Goal: Task Accomplishment & Management: Use online tool/utility

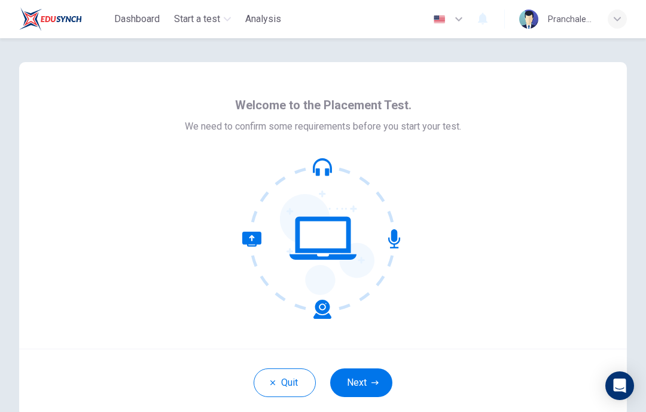
click at [360, 385] on button "Next" at bounding box center [361, 383] width 62 height 29
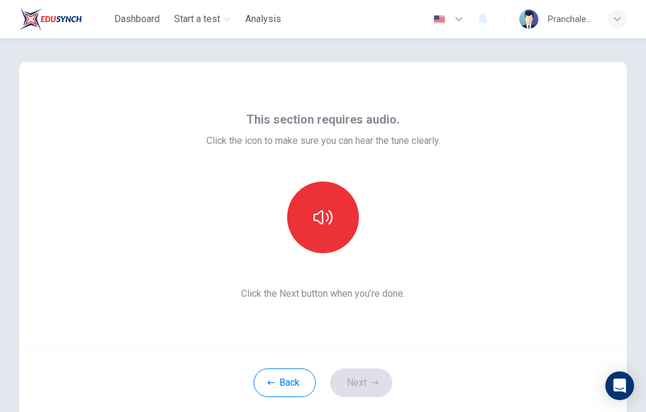
click at [334, 221] on button "button" at bounding box center [323, 218] width 72 height 72
click at [363, 386] on button "Next" at bounding box center [361, 383] width 62 height 29
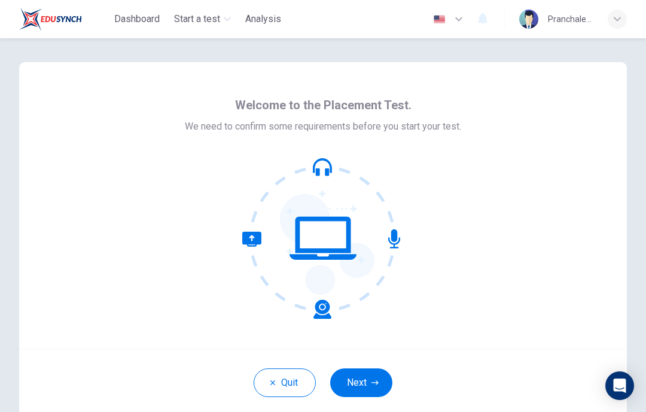
click at [367, 380] on button "Next" at bounding box center [361, 383] width 62 height 29
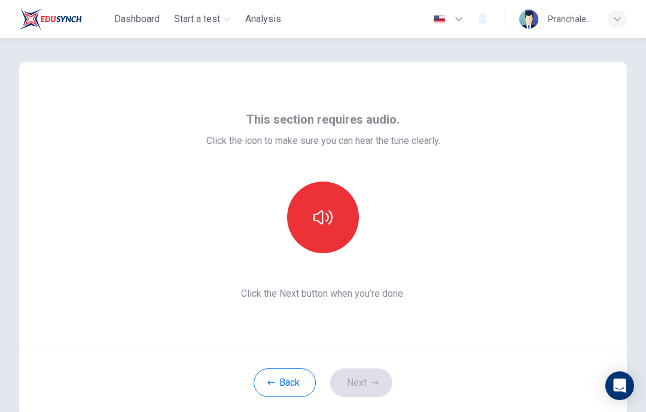
click at [323, 230] on button "button" at bounding box center [323, 218] width 72 height 72
click at [375, 382] on icon "button" at bounding box center [374, 383] width 7 height 7
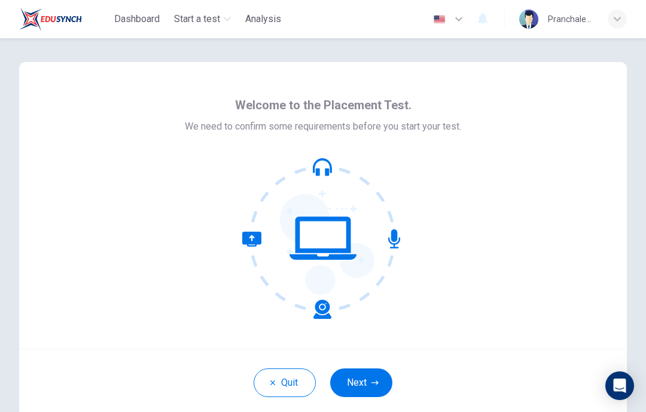
click at [359, 386] on button "Next" at bounding box center [361, 383] width 62 height 29
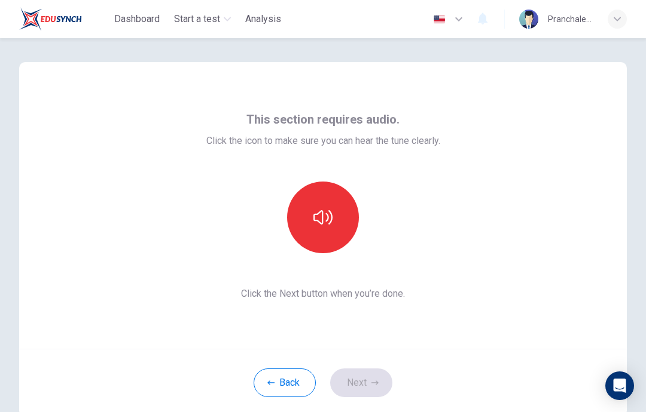
click at [320, 204] on button "button" at bounding box center [323, 218] width 72 height 72
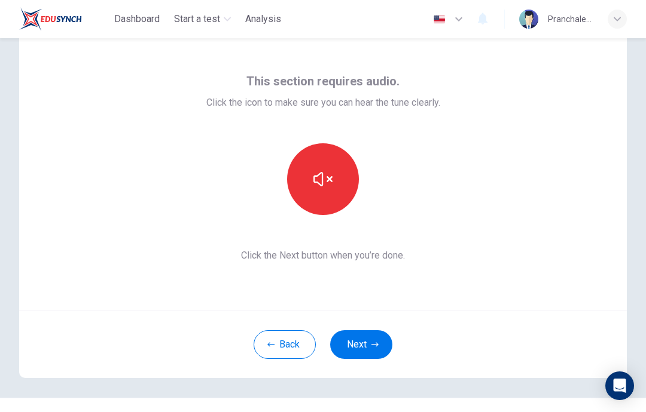
scroll to position [41, 0]
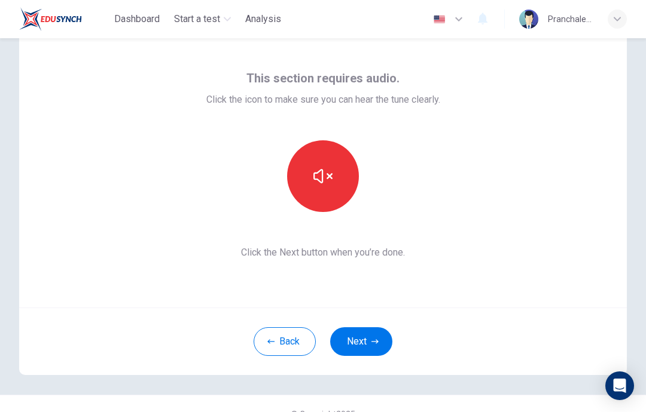
click at [368, 338] on button "Next" at bounding box center [361, 342] width 62 height 29
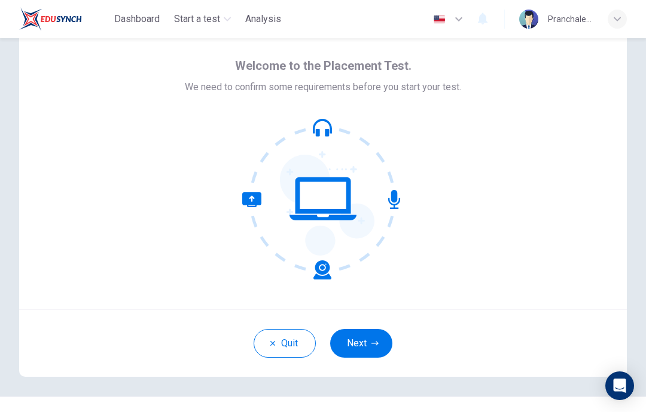
scroll to position [36, 0]
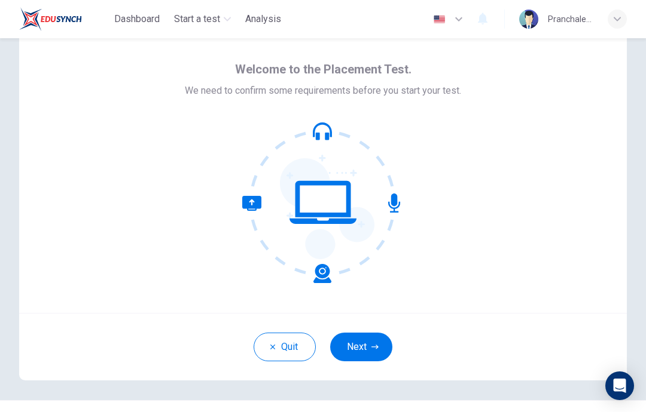
click at [377, 338] on button "Next" at bounding box center [361, 347] width 62 height 29
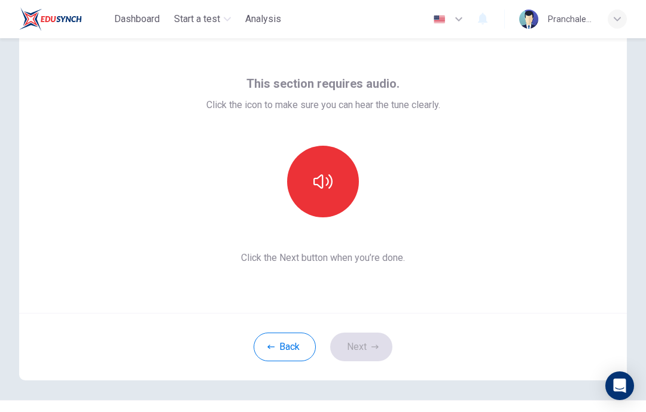
click at [326, 162] on button "button" at bounding box center [323, 182] width 72 height 72
click at [329, 195] on button "button" at bounding box center [323, 182] width 72 height 72
click at [368, 335] on button "Next" at bounding box center [361, 347] width 62 height 29
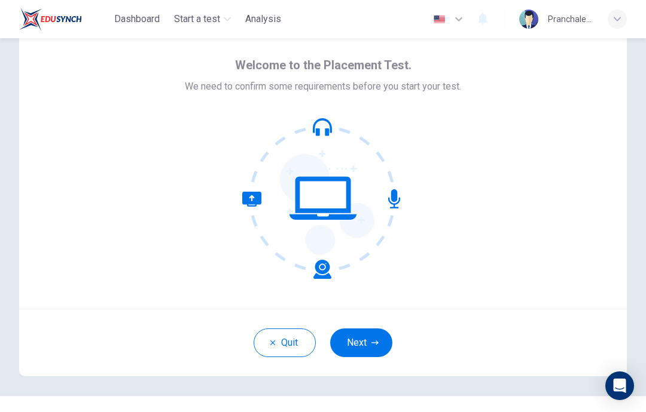
scroll to position [51, 0]
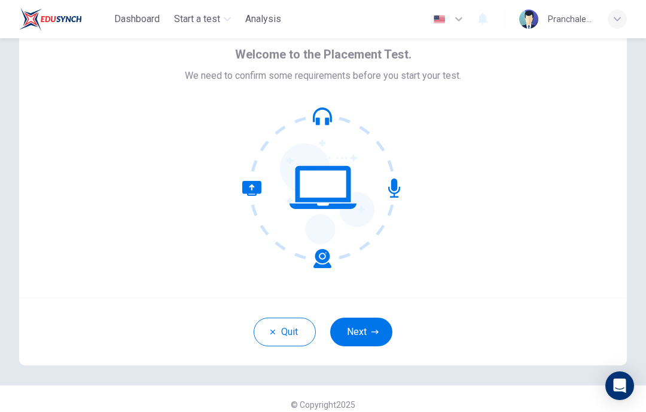
click at [370, 323] on button "Next" at bounding box center [361, 332] width 62 height 29
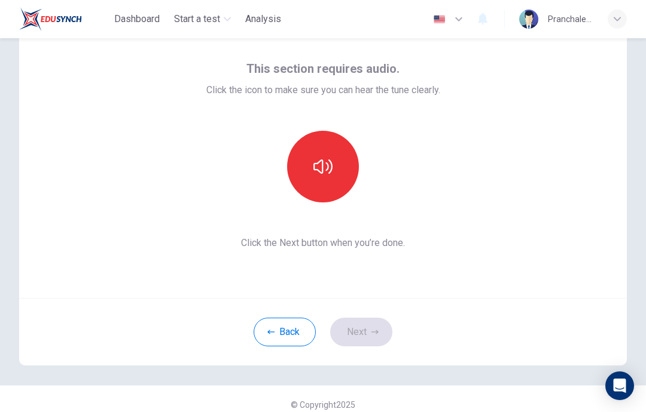
click at [215, 16] on span "Start a test" at bounding box center [197, 19] width 46 height 14
click at [337, 177] on button "button" at bounding box center [323, 167] width 72 height 72
click at [362, 328] on button "Next" at bounding box center [361, 332] width 62 height 29
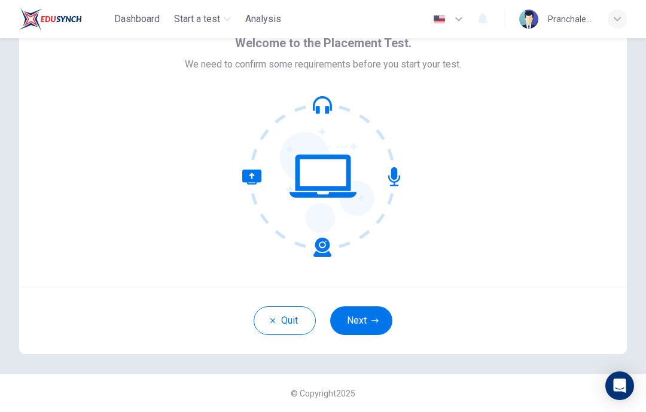
scroll to position [62, 0]
click at [385, 310] on button "Next" at bounding box center [361, 321] width 62 height 29
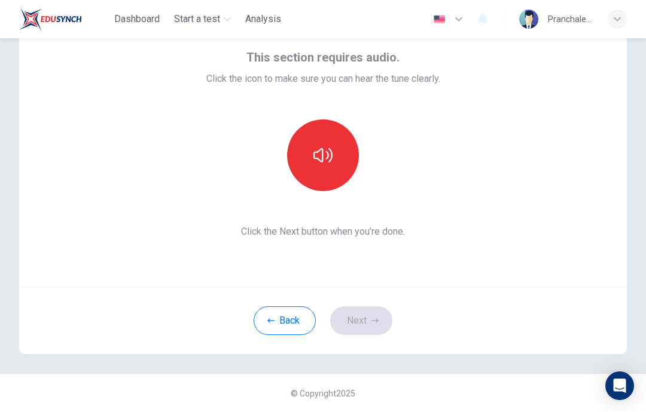
click at [538, 54] on div "This section requires audio. Click the icon to make sure you can hear the tune …" at bounding box center [322, 143] width 607 height 287
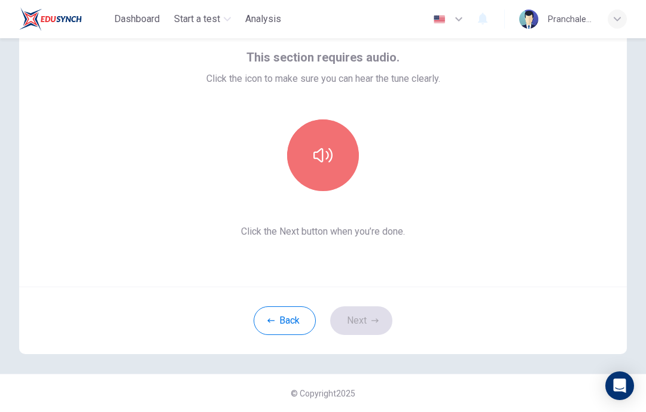
click at [292, 147] on button "button" at bounding box center [323, 156] width 72 height 72
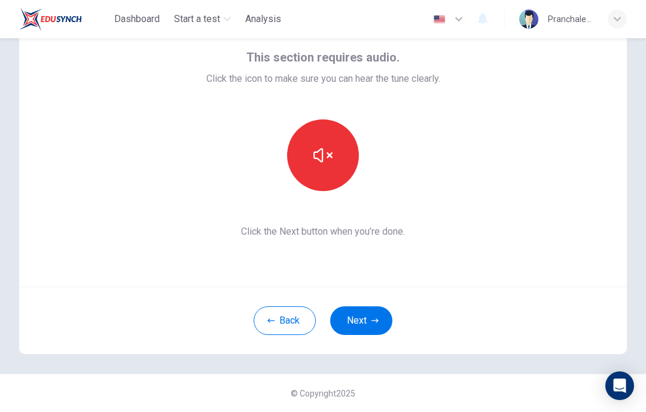
click at [548, 62] on div "This section requires audio. Click the icon to make sure you can hear the tune …" at bounding box center [322, 143] width 607 height 287
click at [351, 143] on button "button" at bounding box center [323, 156] width 72 height 72
click at [0, 142] on div "This section requires audio. Click the icon to make sure you can hear the tune …" at bounding box center [323, 175] width 646 height 398
click at [485, 47] on div "This section requires audio. Click the icon to make sure you can hear the tune …" at bounding box center [322, 143] width 607 height 287
click at [570, 11] on div "Pranchalee ([PERSON_NAME]" at bounding box center [573, 19] width 108 height 19
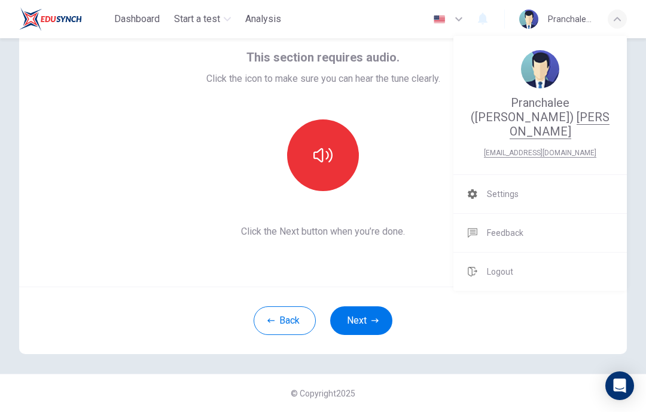
click at [434, 87] on div at bounding box center [323, 206] width 646 height 412
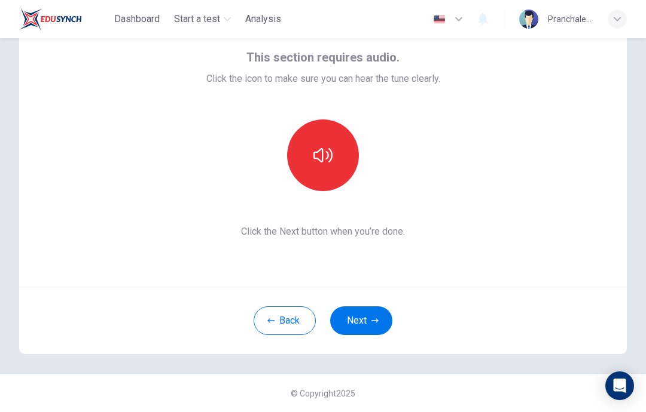
click at [334, 153] on button "button" at bounding box center [323, 156] width 72 height 72
click at [338, 154] on button "button" at bounding box center [323, 156] width 72 height 72
click at [348, 142] on button "button" at bounding box center [323, 156] width 72 height 72
click at [369, 328] on button "Next" at bounding box center [361, 321] width 62 height 29
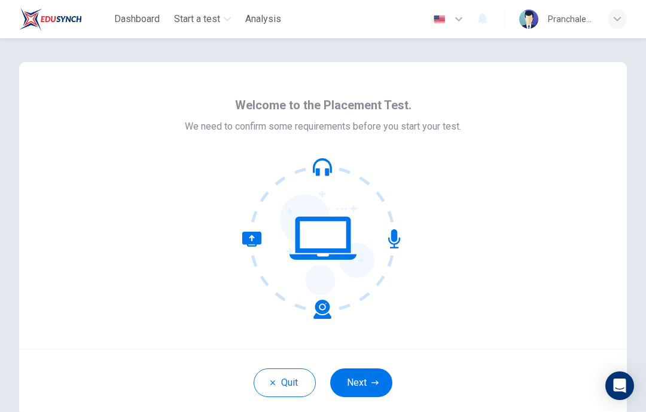
scroll to position [38, 0]
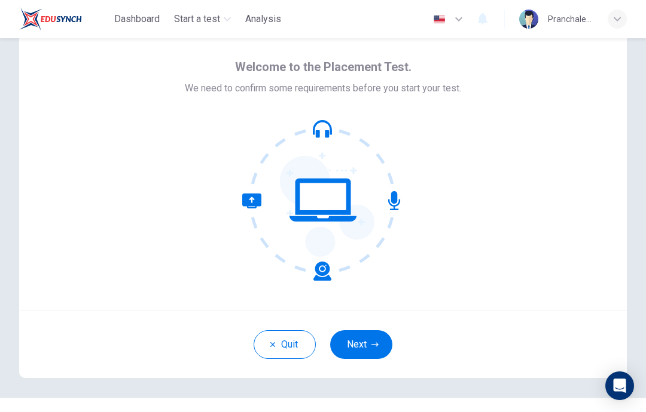
click at [366, 342] on button "Next" at bounding box center [361, 345] width 62 height 29
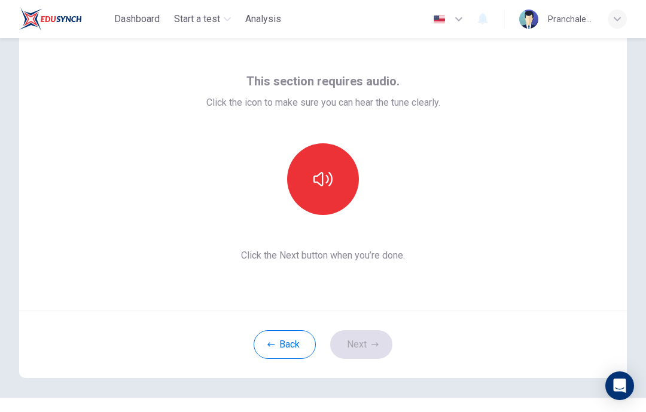
click at [325, 184] on icon "button" at bounding box center [322, 179] width 19 height 19
click at [360, 352] on button "Next" at bounding box center [361, 345] width 62 height 29
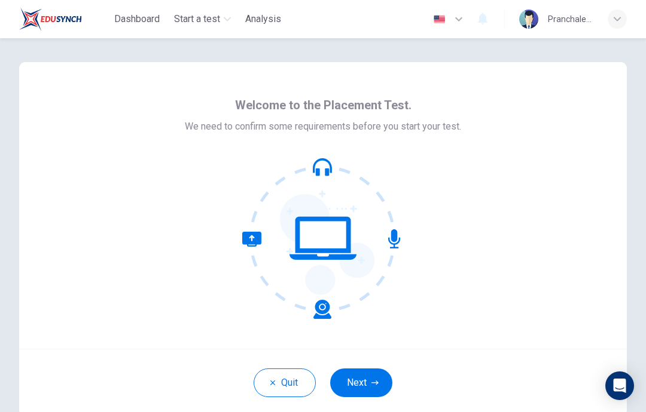
click at [373, 384] on icon "button" at bounding box center [374, 383] width 7 height 7
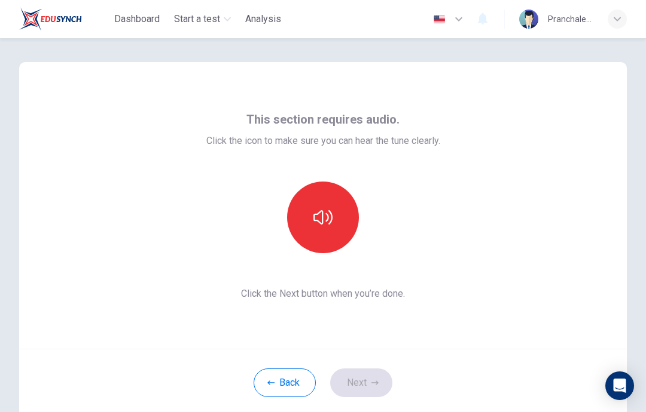
click at [330, 216] on icon "button" at bounding box center [322, 217] width 19 height 19
click at [317, 210] on icon "button" at bounding box center [322, 217] width 19 height 19
click at [364, 383] on button "Next" at bounding box center [361, 383] width 62 height 29
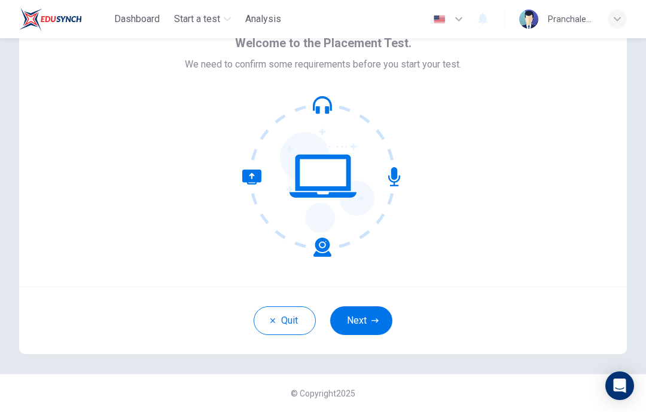
scroll to position [62, 0]
click at [375, 333] on button "Next" at bounding box center [361, 321] width 62 height 29
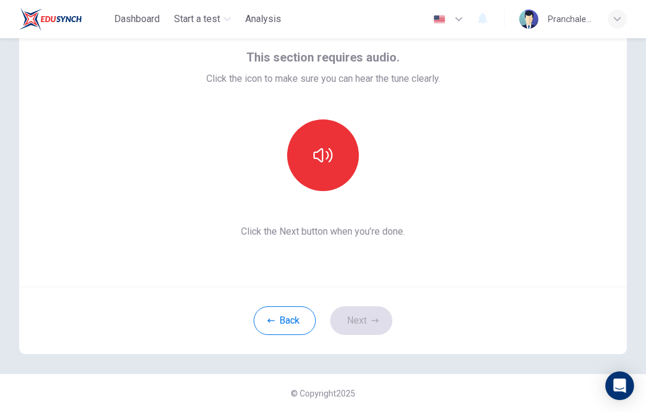
click at [334, 166] on button "button" at bounding box center [323, 156] width 72 height 72
click at [329, 154] on icon "button" at bounding box center [322, 155] width 19 height 14
click at [378, 326] on button "Next" at bounding box center [361, 321] width 62 height 29
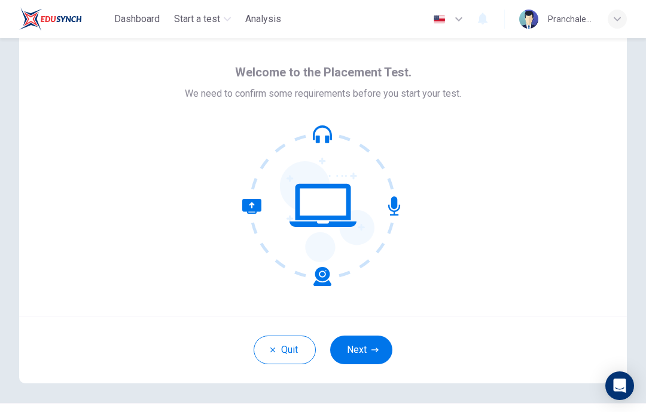
scroll to position [33, 0]
click at [362, 350] on button "Next" at bounding box center [361, 349] width 62 height 29
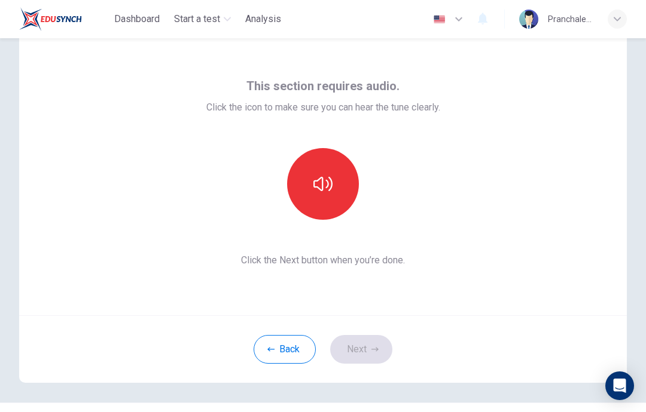
click at [334, 191] on button "button" at bounding box center [323, 184] width 72 height 72
click at [330, 187] on icon "button" at bounding box center [322, 184] width 19 height 19
click at [380, 351] on button "Next" at bounding box center [361, 349] width 62 height 29
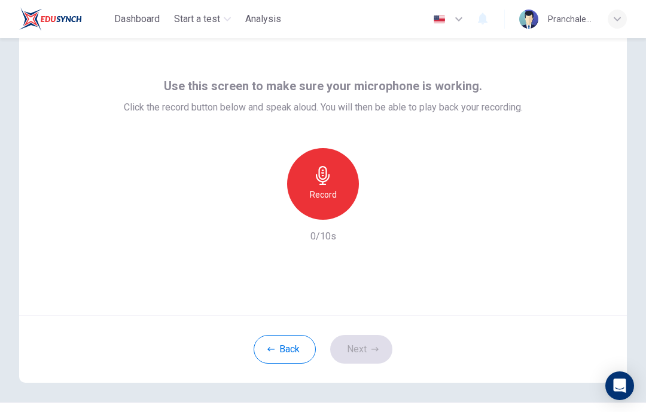
click at [328, 179] on icon "button" at bounding box center [323, 175] width 14 height 19
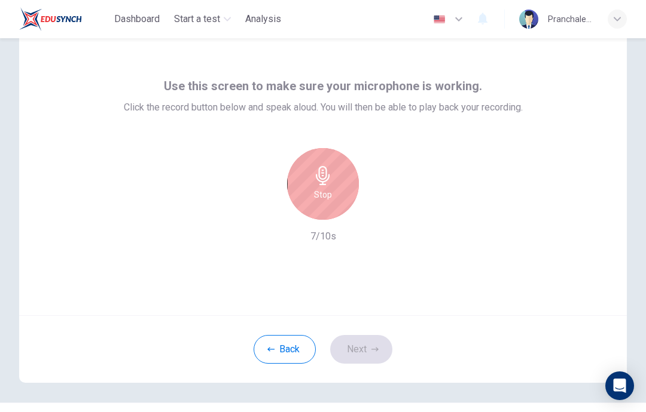
click at [313, 181] on div "Stop" at bounding box center [323, 184] width 72 height 72
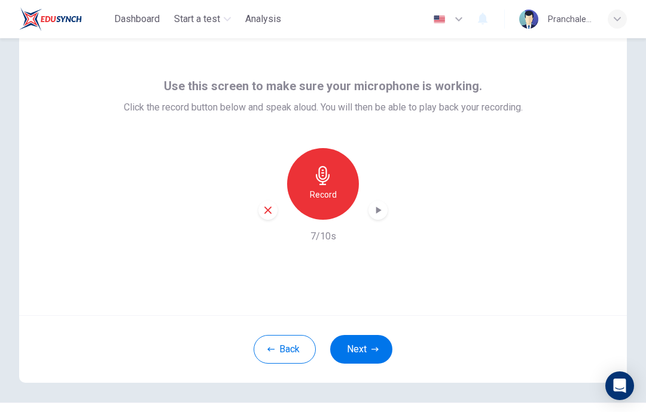
click at [385, 204] on div "button" at bounding box center [377, 210] width 19 height 19
click at [310, 188] on h6 "Record" at bounding box center [323, 195] width 27 height 14
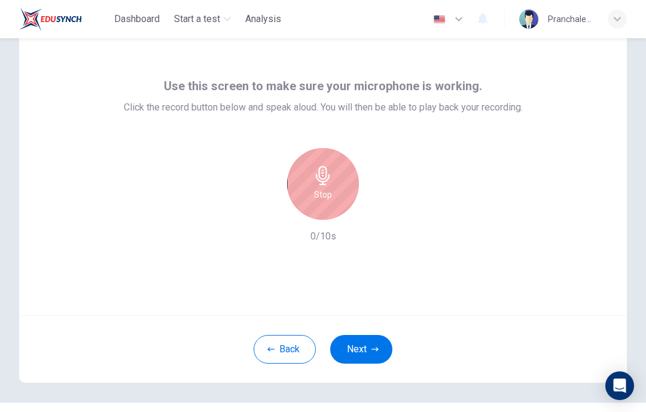
click at [364, 342] on button "Next" at bounding box center [361, 349] width 62 height 29
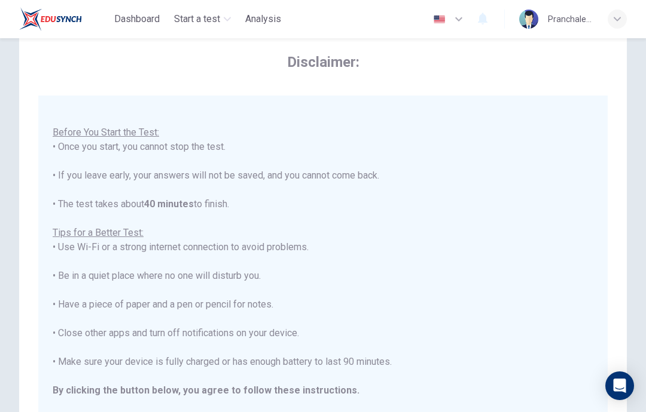
scroll to position [13, 0]
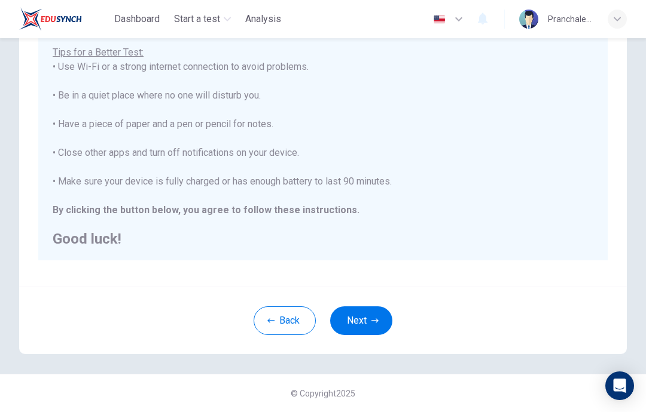
click at [353, 320] on button "Next" at bounding box center [361, 321] width 62 height 29
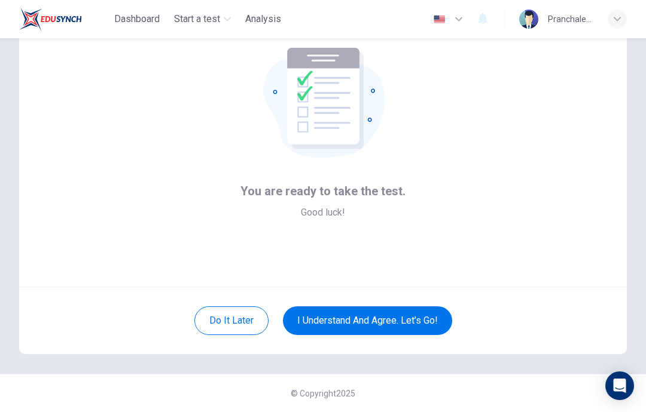
scroll to position [62, 0]
click at [409, 321] on button "I understand and agree. Let’s go!" at bounding box center [367, 321] width 169 height 29
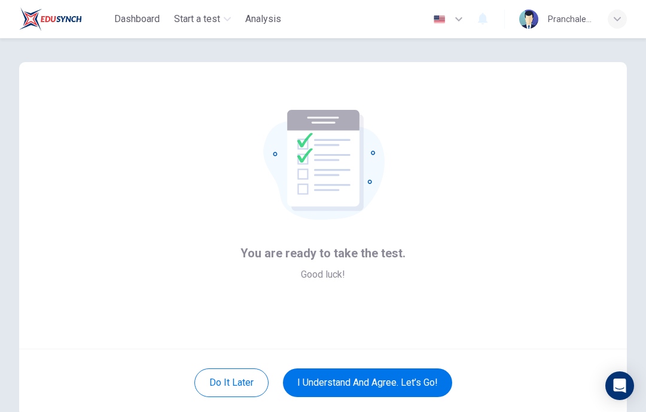
scroll to position [-7, 0]
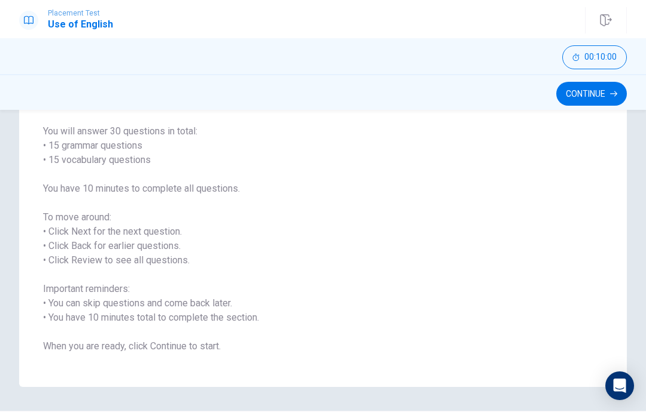
scroll to position [105, 0]
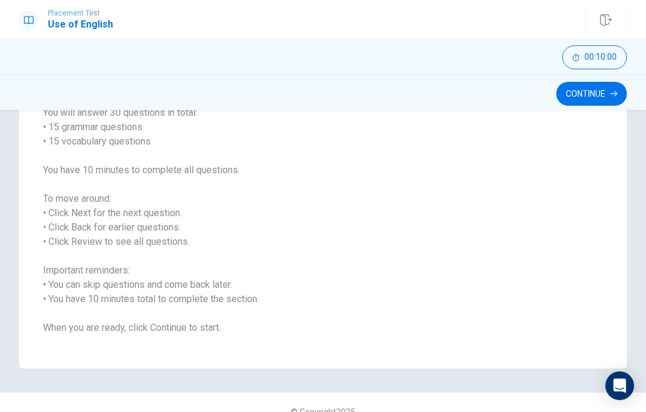
click at [593, 94] on button "Continue" at bounding box center [591, 94] width 71 height 24
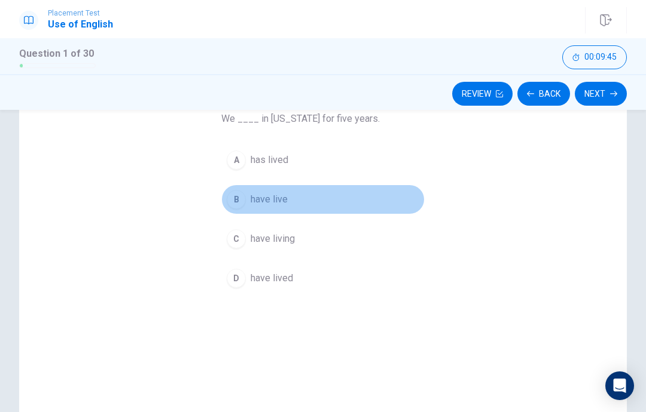
click at [293, 200] on button "B have live" at bounding box center [322, 200] width 203 height 30
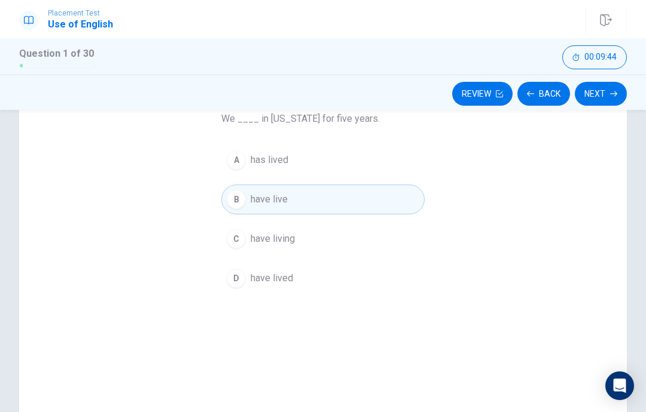
click at [603, 90] on button "Next" at bounding box center [600, 94] width 52 height 24
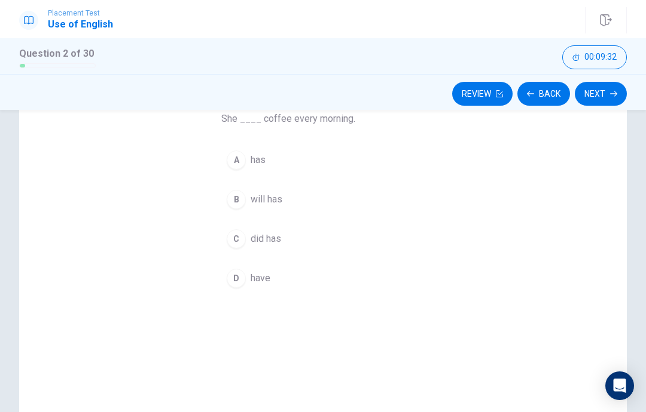
click at [260, 155] on span "has" at bounding box center [257, 160] width 15 height 14
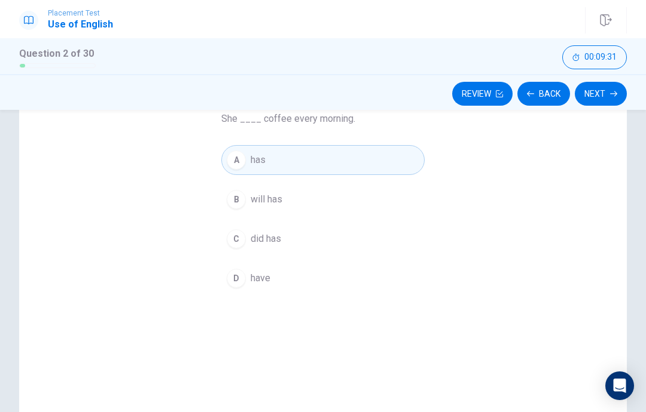
click at [600, 93] on button "Next" at bounding box center [600, 94] width 52 height 24
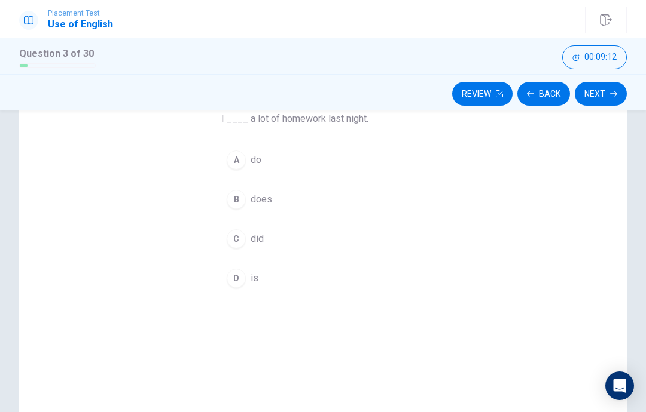
click at [301, 239] on button "C did" at bounding box center [322, 239] width 203 height 30
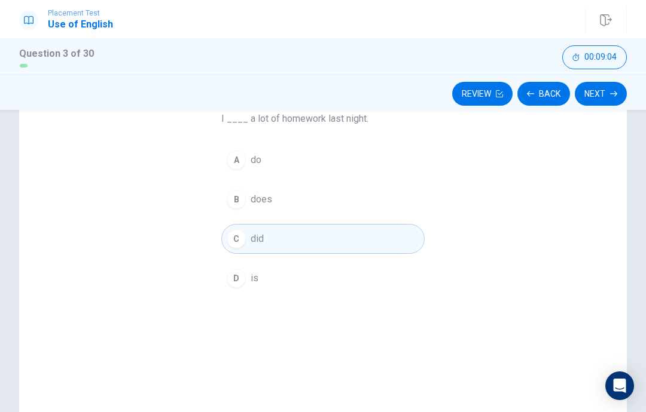
click at [601, 93] on button "Next" at bounding box center [600, 94] width 52 height 24
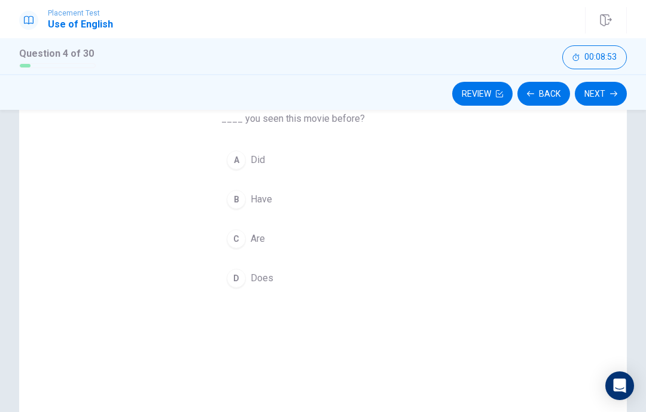
click at [469, 195] on div "Question 4 ____ you seen this movie before? A Did B Have C Are D Does" at bounding box center [322, 236] width 607 height 415
click at [409, 195] on button "B Have" at bounding box center [322, 200] width 203 height 30
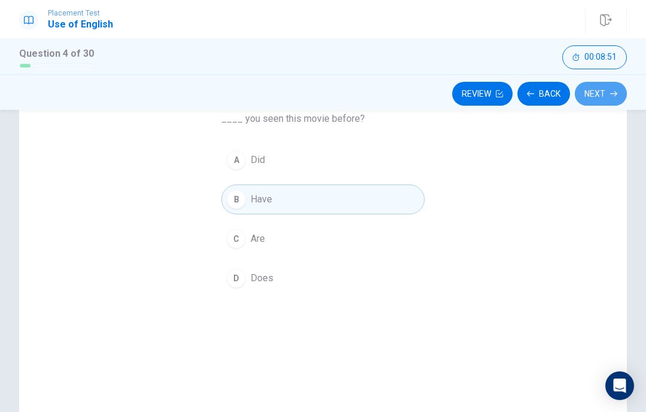
click at [601, 94] on button "Next" at bounding box center [600, 94] width 52 height 24
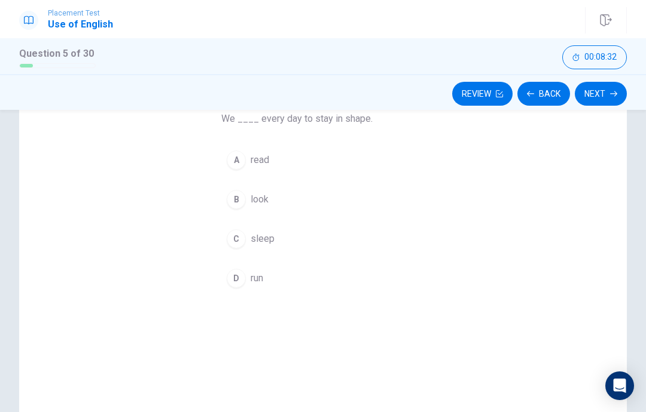
click at [432, 167] on div "Question 5 We ____ every day to stay in shape. A read B look C sleep D run" at bounding box center [322, 185] width 251 height 253
click at [241, 157] on div "A" at bounding box center [236, 160] width 19 height 19
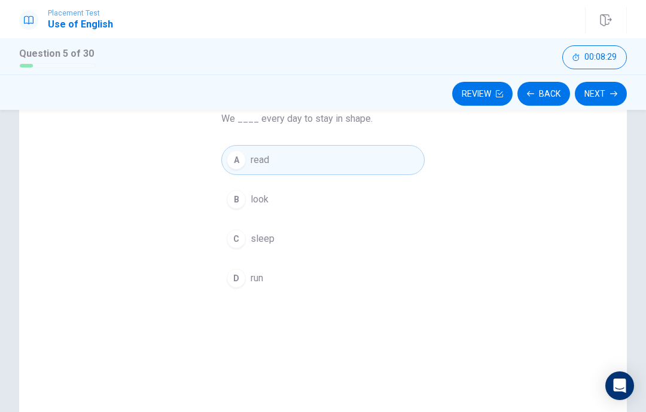
click at [607, 96] on button "Next" at bounding box center [600, 94] width 52 height 24
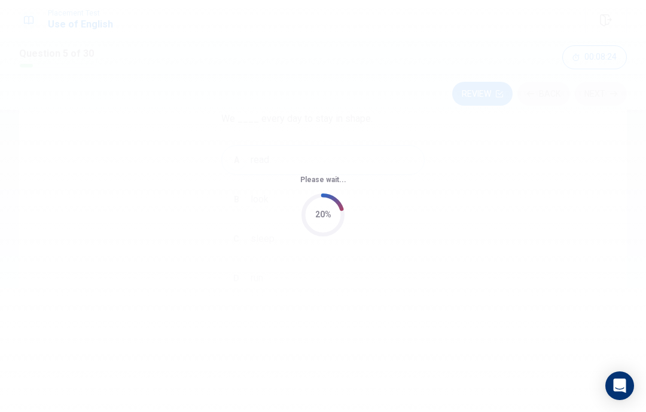
scroll to position [0, 0]
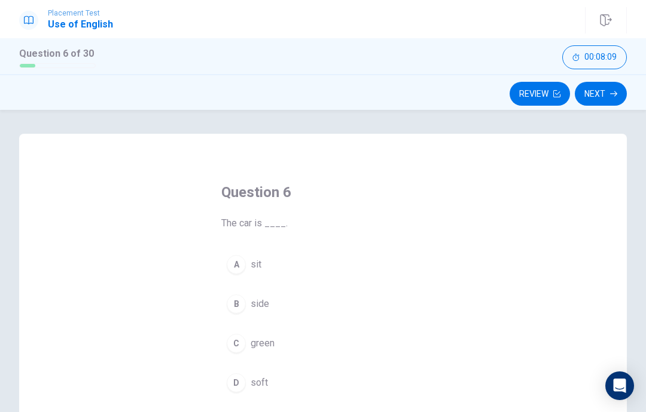
click at [283, 344] on button "C green" at bounding box center [322, 344] width 203 height 30
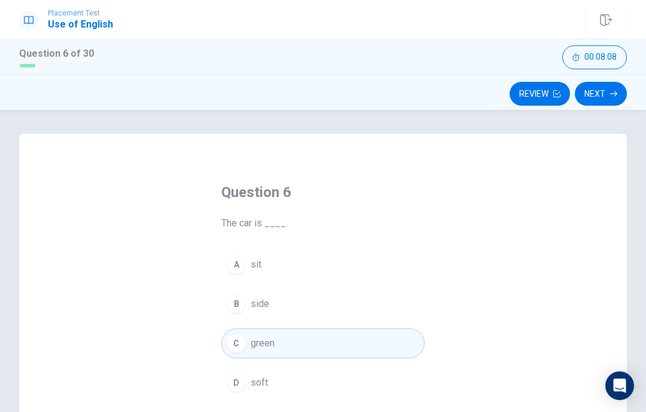
click at [612, 92] on icon "button" at bounding box center [613, 93] width 7 height 7
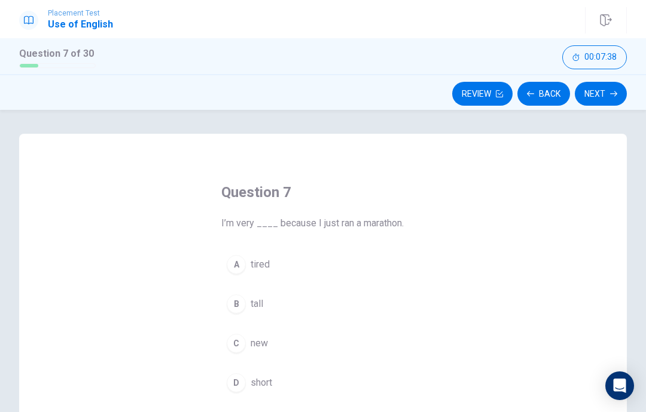
click at [493, 269] on div "Question 7 I’m very ____ because I just ran a marathon. A tired B tall C new D …" at bounding box center [322, 341] width 607 height 415
click at [493, 267] on div "Question 7 I’m very ____ because I just ran a marathon. A tired B tall C new D …" at bounding box center [322, 341] width 607 height 415
click at [236, 256] on div "A" at bounding box center [236, 264] width 19 height 19
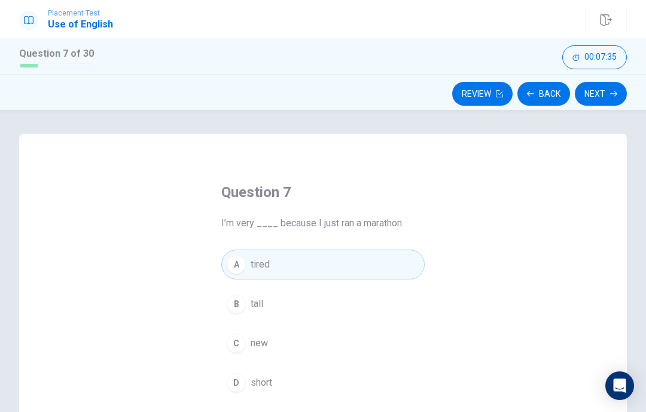
click at [605, 89] on button "Next" at bounding box center [600, 94] width 52 height 24
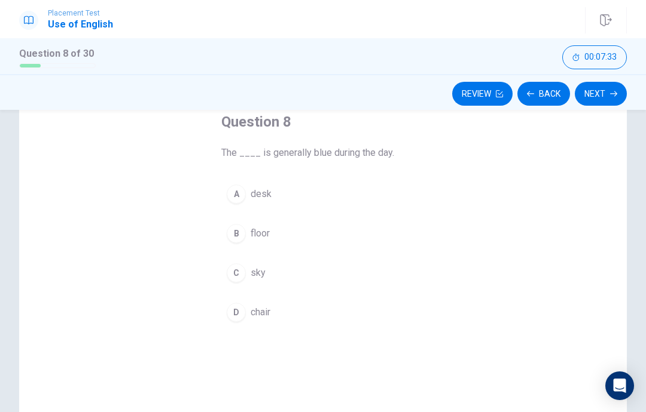
scroll to position [68, 0]
click at [282, 271] on button "C sky" at bounding box center [322, 276] width 203 height 30
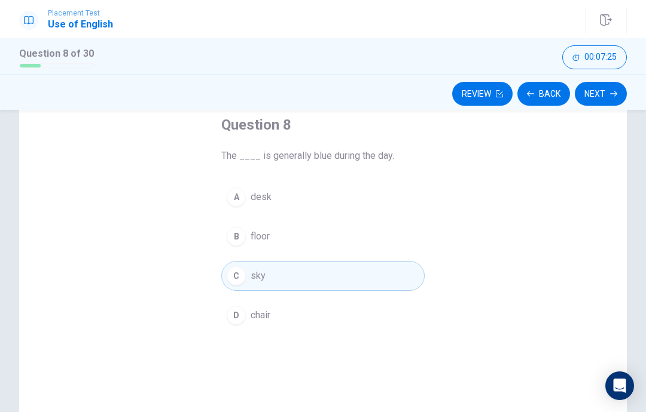
click at [600, 90] on button "Next" at bounding box center [600, 94] width 52 height 24
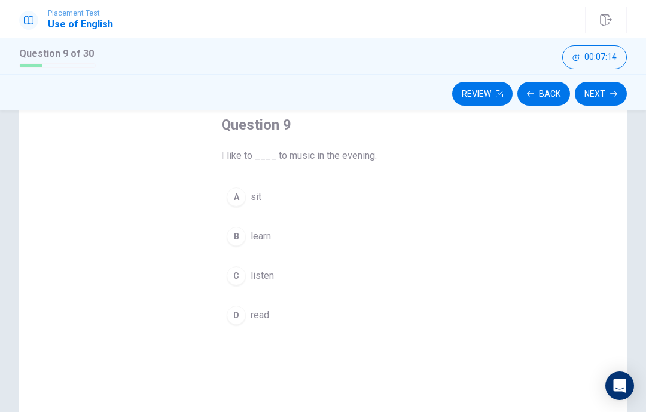
click at [299, 280] on button "C listen" at bounding box center [322, 276] width 203 height 30
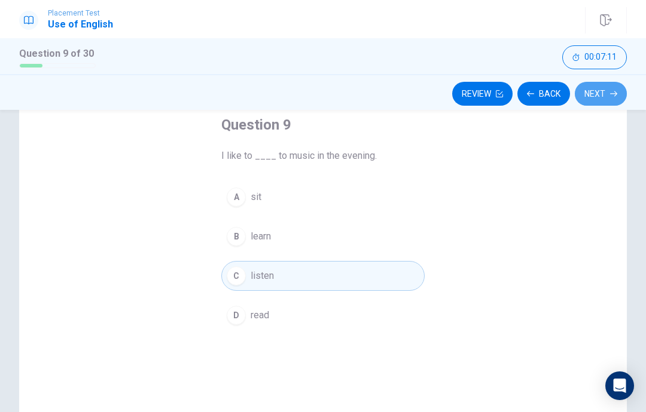
click at [600, 96] on button "Next" at bounding box center [600, 94] width 52 height 24
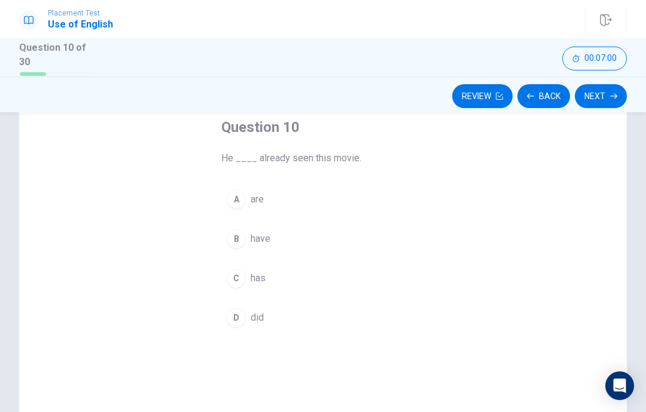
click at [417, 274] on button "C has" at bounding box center [322, 279] width 203 height 30
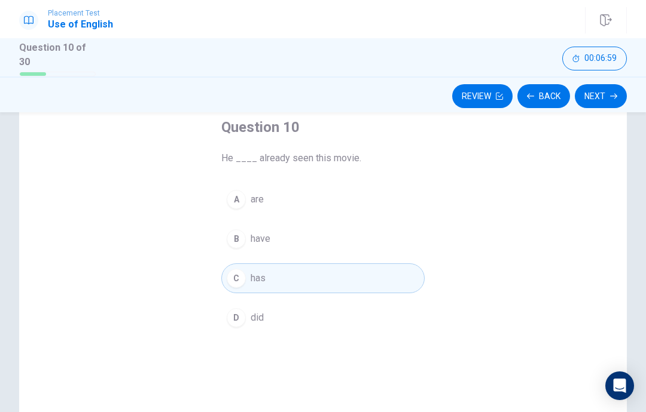
click at [595, 91] on button "Next" at bounding box center [600, 96] width 52 height 24
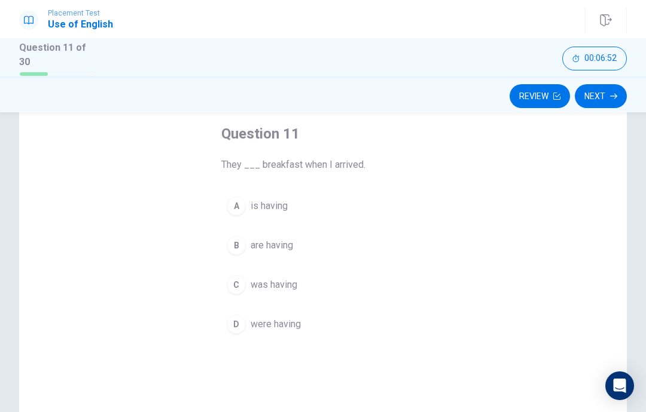
scroll to position [62, 0]
click at [497, 332] on div "Question 11 They ___ breakfast when I arrived. A is having B are having C was h…" at bounding box center [322, 282] width 607 height 415
click at [315, 318] on button "D were having" at bounding box center [322, 324] width 203 height 30
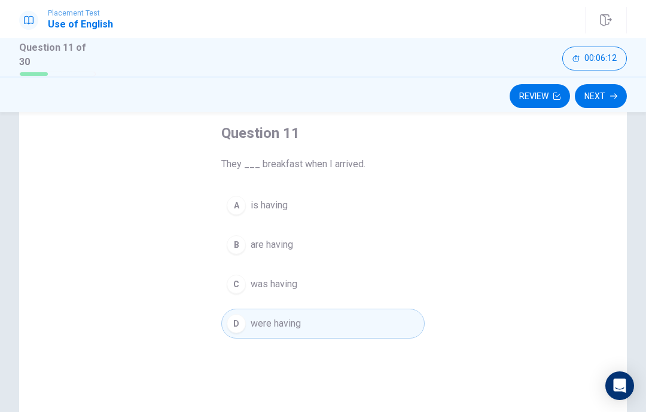
click at [602, 94] on button "Next" at bounding box center [600, 96] width 52 height 24
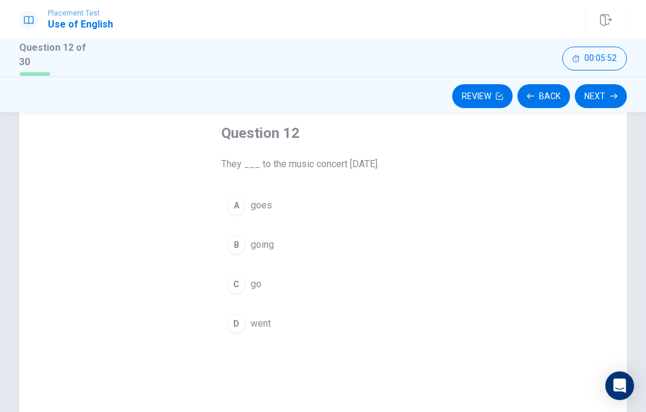
click at [540, 210] on div "Question 12 They ___ to the music concert yesterday. A goes B going C go D went" at bounding box center [322, 282] width 607 height 415
click at [457, 197] on div "Question 12 They ___ to the music concert yesterday. A goes B going C go D went" at bounding box center [322, 282] width 607 height 415
click at [241, 210] on div "A" at bounding box center [236, 205] width 19 height 19
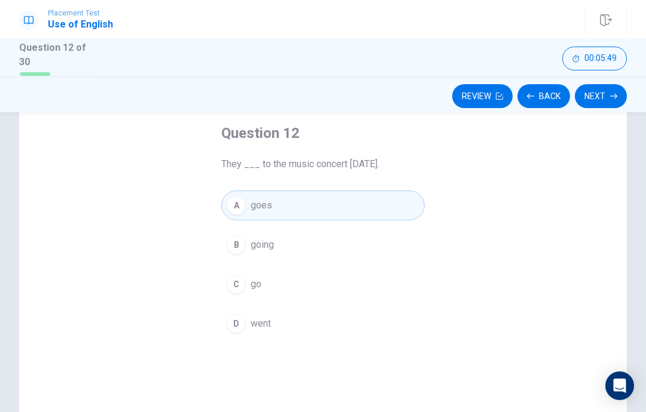
click at [612, 93] on icon "button" at bounding box center [613, 96] width 7 height 7
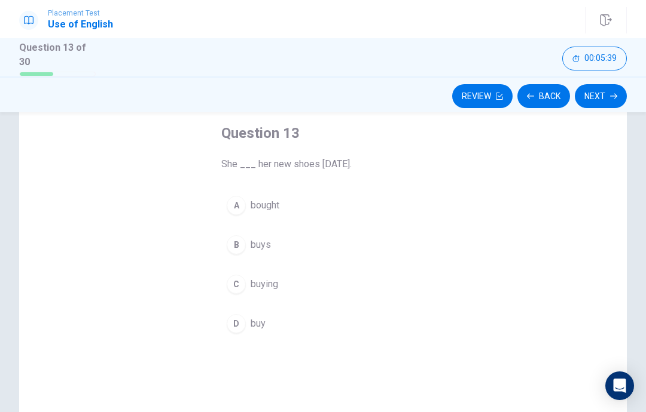
click at [392, 209] on button "A bought" at bounding box center [322, 206] width 203 height 30
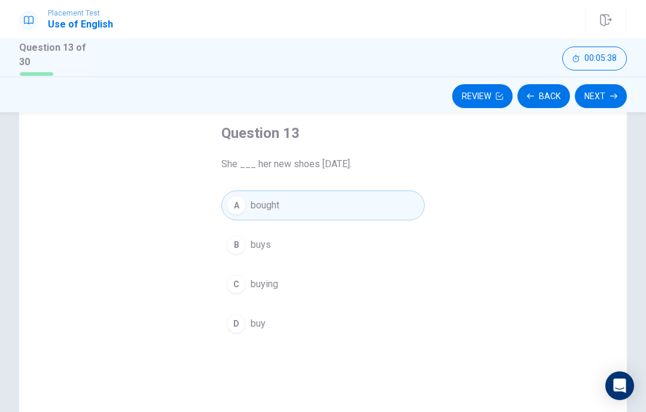
click at [608, 90] on button "Next" at bounding box center [600, 96] width 52 height 24
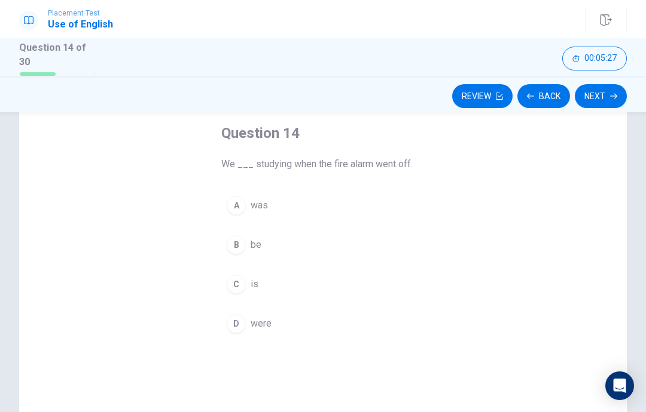
click at [317, 324] on button "D were" at bounding box center [322, 324] width 203 height 30
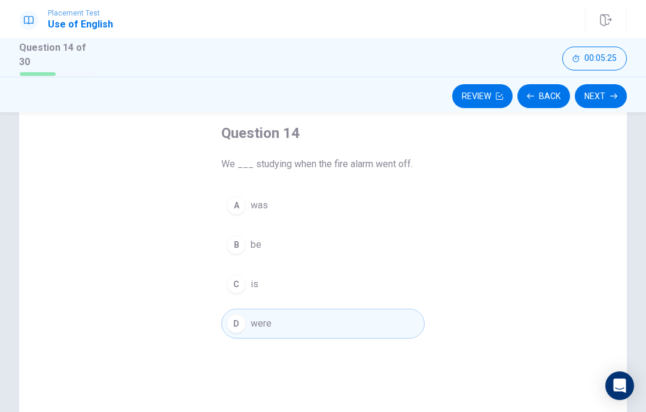
click at [615, 93] on icon "button" at bounding box center [613, 95] width 7 height 5
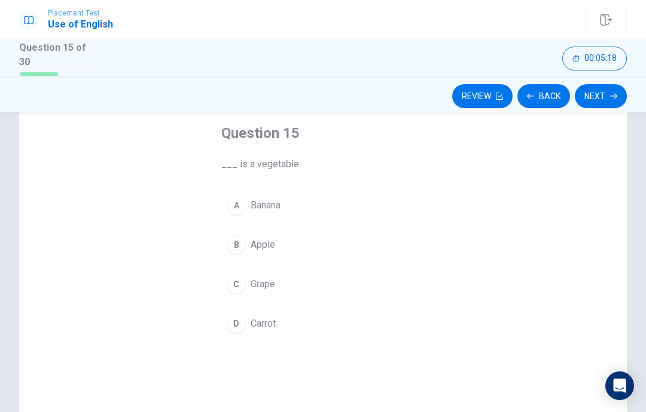
click at [304, 321] on button "D Carrot" at bounding box center [322, 324] width 203 height 30
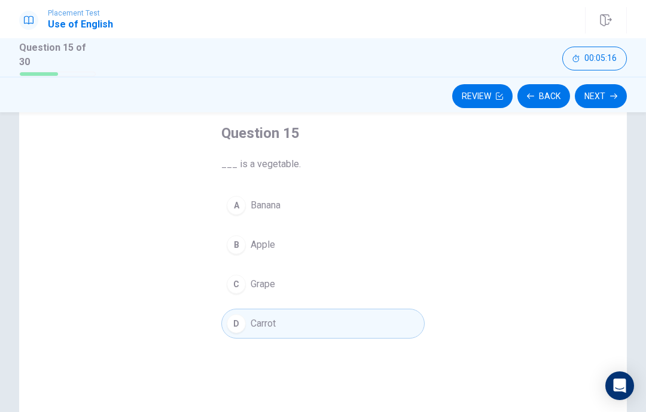
click at [610, 93] on icon "button" at bounding box center [613, 96] width 7 height 7
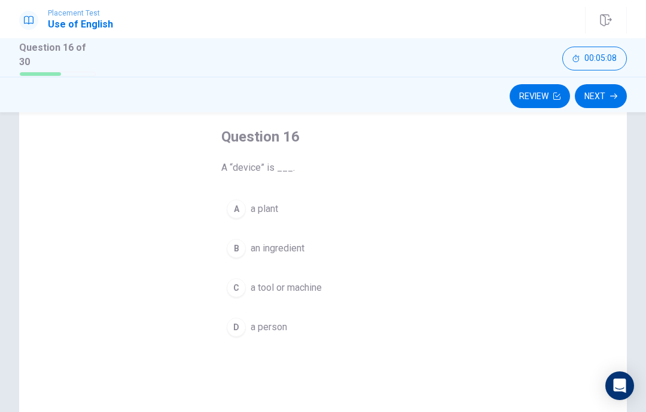
scroll to position [57, 0]
click at [240, 283] on div "C" at bounding box center [236, 288] width 19 height 19
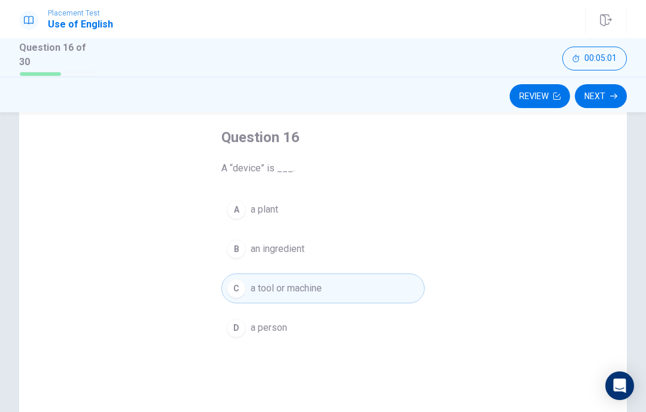
click at [607, 96] on button "Next" at bounding box center [600, 96] width 52 height 24
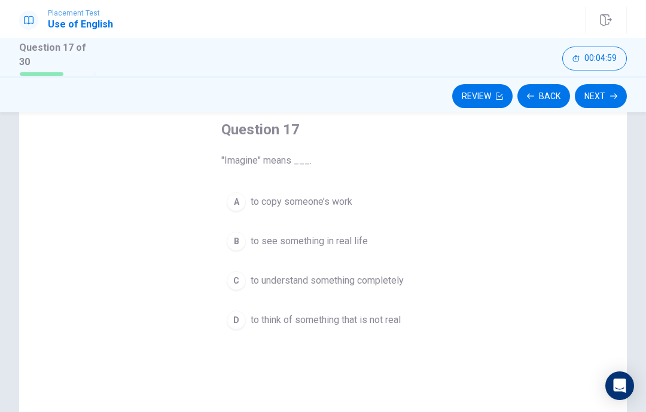
scroll to position [64, 0]
click at [335, 323] on span "to think of something that is not real" at bounding box center [325, 321] width 150 height 14
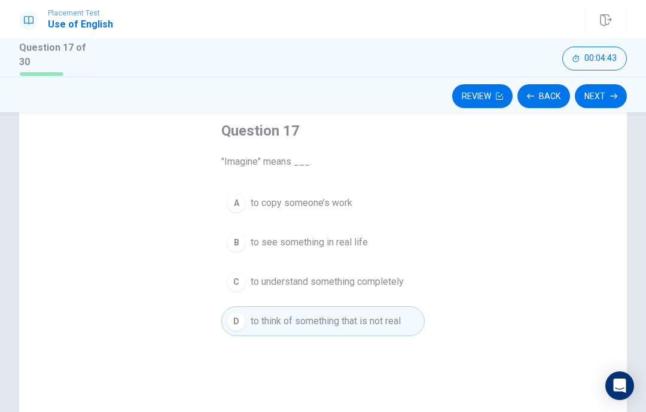
click at [609, 93] on button "Next" at bounding box center [600, 96] width 52 height 24
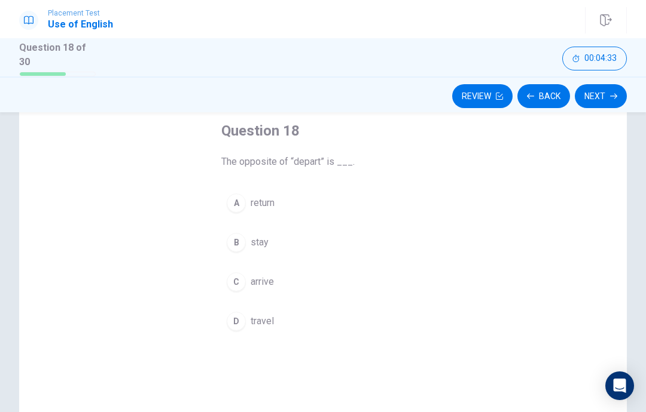
click at [335, 279] on button "C arrive" at bounding box center [322, 282] width 203 height 30
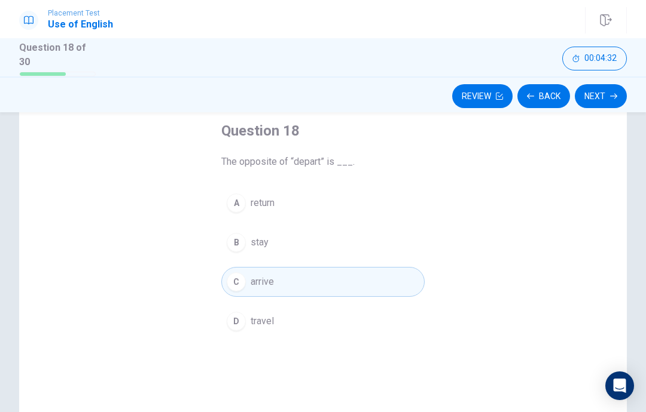
click at [610, 96] on icon "button" at bounding box center [613, 96] width 7 height 7
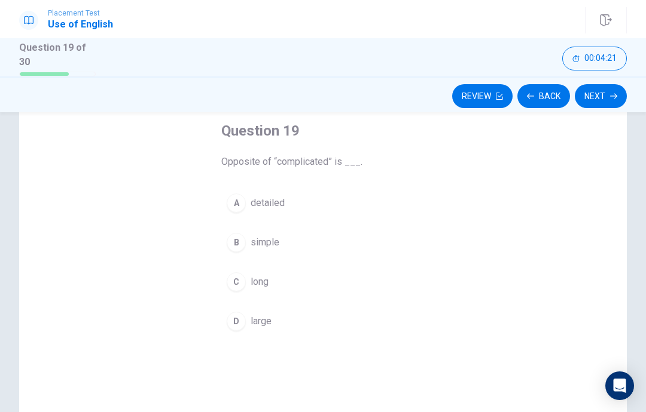
click at [353, 240] on button "B simple" at bounding box center [322, 243] width 203 height 30
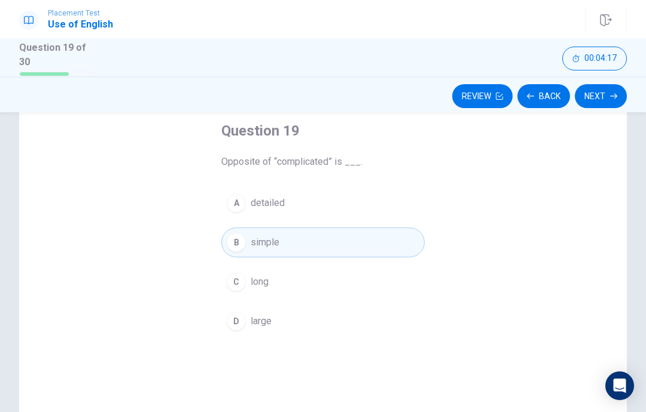
click at [608, 93] on button "Next" at bounding box center [600, 96] width 52 height 24
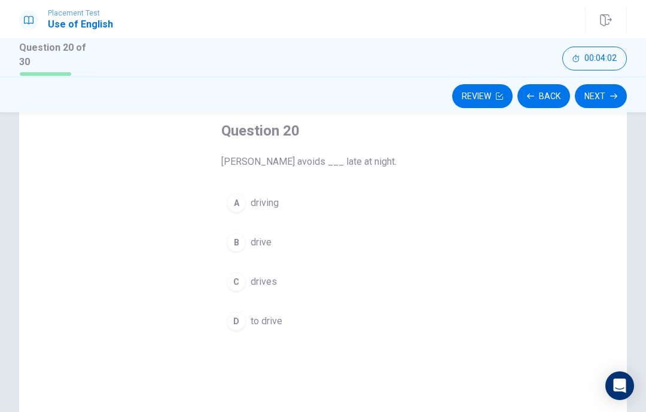
click at [479, 235] on div "Question 20 Susan avoids ___ late at night. A driving B drive C drives D to dri…" at bounding box center [322, 279] width 607 height 415
click at [251, 242] on span "drive" at bounding box center [260, 243] width 21 height 14
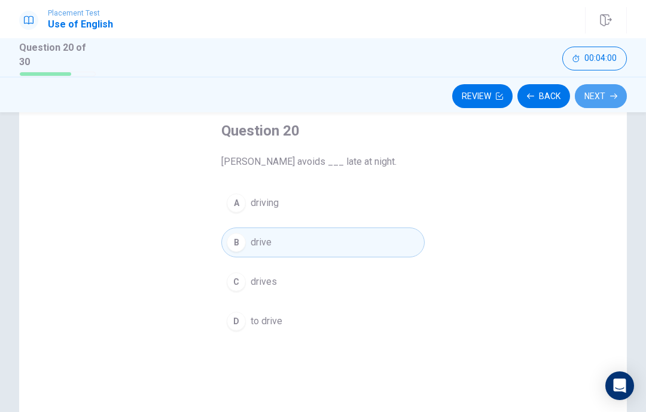
click at [609, 94] on button "Next" at bounding box center [600, 96] width 52 height 24
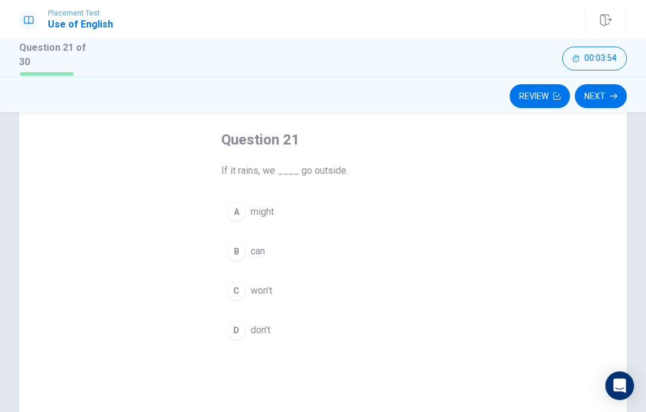
scroll to position [56, 0]
click at [353, 301] on button "C won’t" at bounding box center [322, 291] width 203 height 30
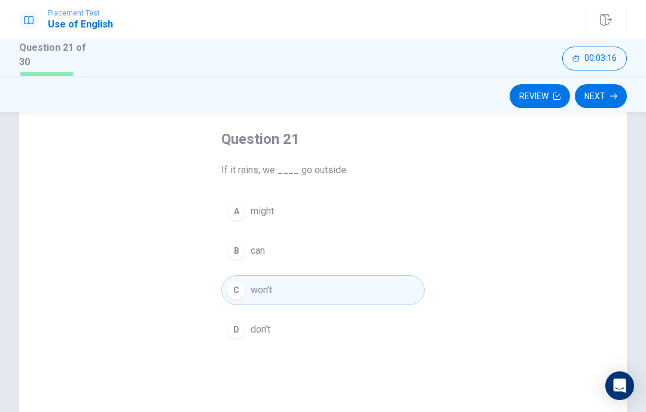
click at [604, 97] on button "Next" at bounding box center [600, 96] width 52 height 24
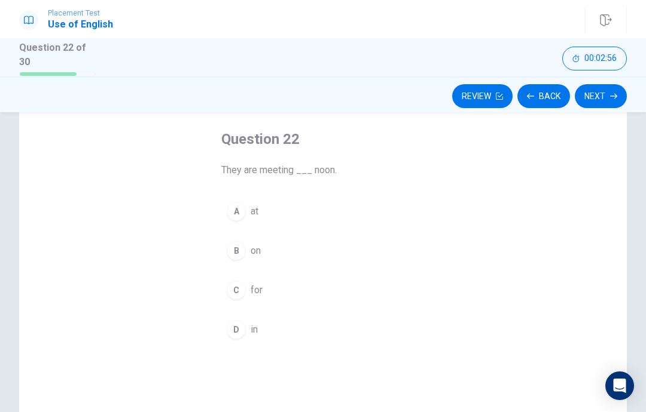
click at [348, 328] on button "D in" at bounding box center [322, 330] width 203 height 30
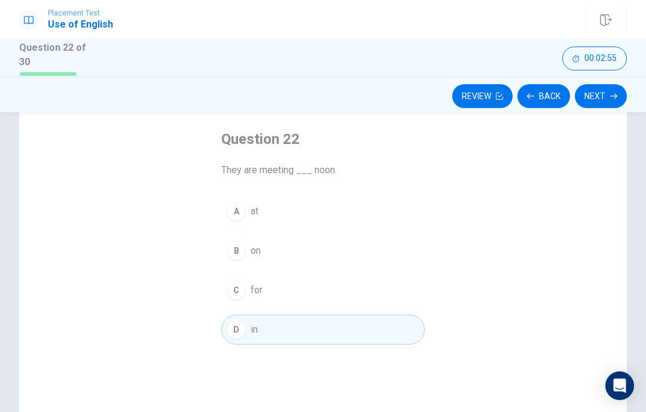
click at [616, 93] on icon "button" at bounding box center [613, 95] width 7 height 5
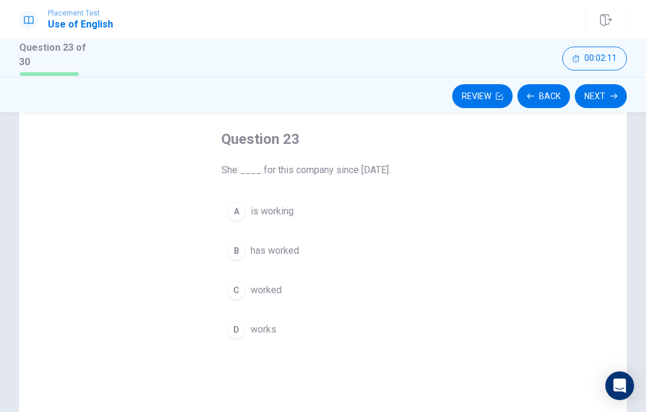
click at [420, 249] on button "B has worked" at bounding box center [322, 251] width 203 height 30
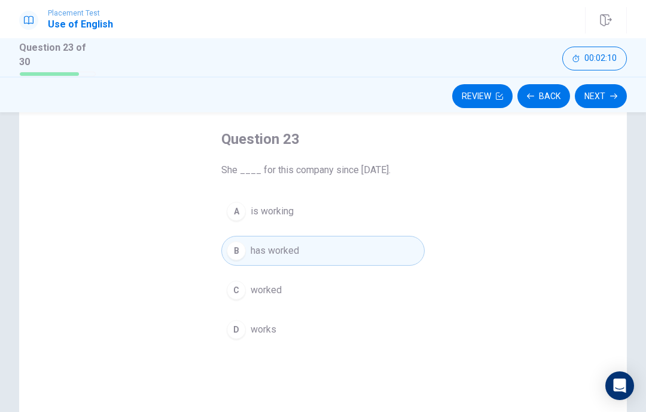
click at [607, 90] on button "Next" at bounding box center [600, 96] width 52 height 24
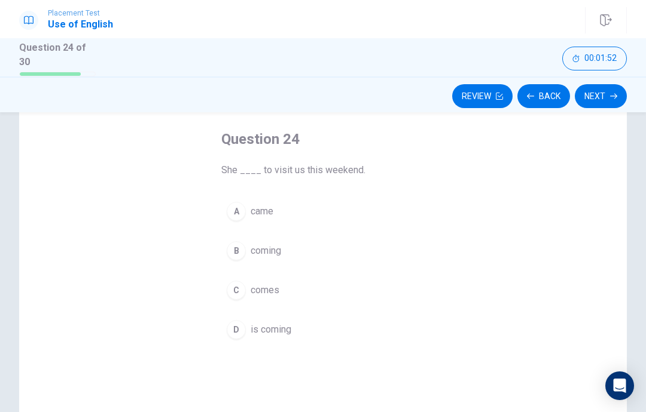
click at [354, 331] on button "D is coming" at bounding box center [322, 330] width 203 height 30
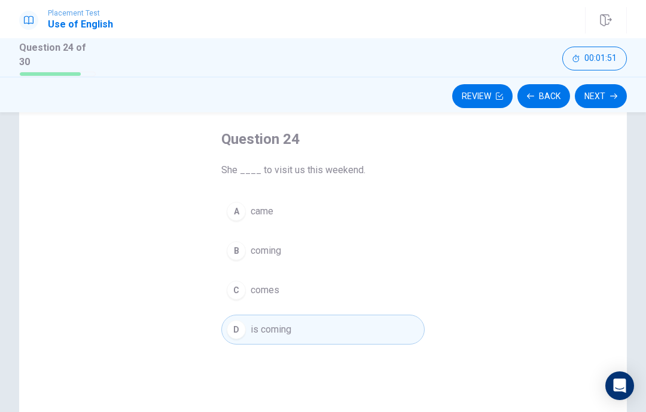
click at [611, 93] on icon "button" at bounding box center [613, 96] width 7 height 7
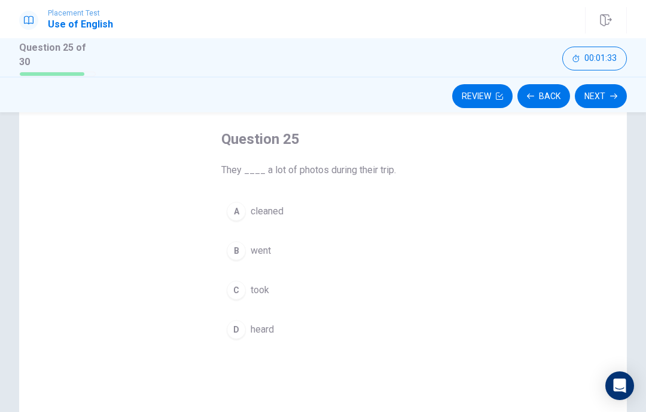
click at [369, 296] on button "C took" at bounding box center [322, 291] width 203 height 30
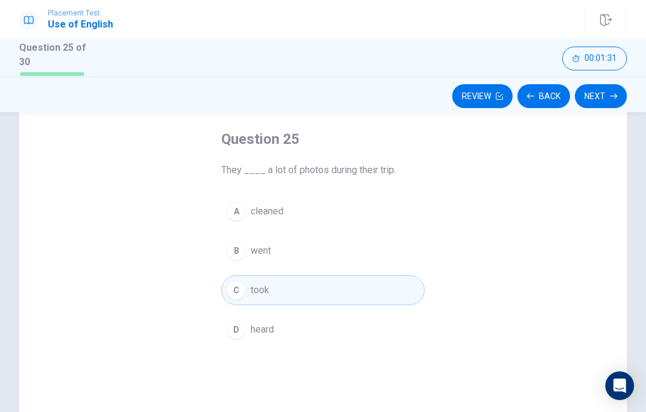
click at [610, 93] on icon "button" at bounding box center [613, 96] width 7 height 7
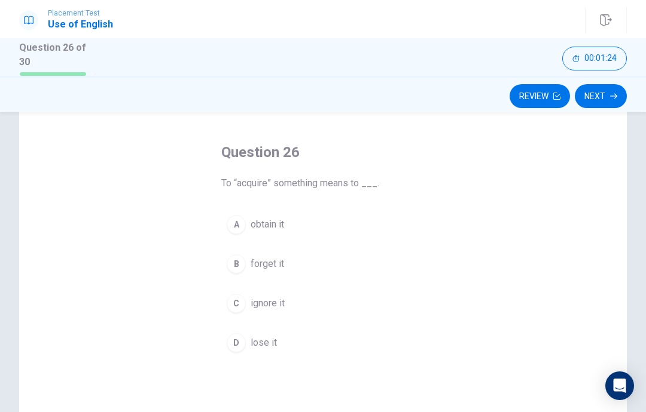
scroll to position [39, 0]
click at [436, 228] on div "Question 26 To “acquire” something means to ___. A obtain it B forget it C igno…" at bounding box center [322, 253] width 251 height 253
click at [369, 305] on button "C ignore it" at bounding box center [322, 307] width 203 height 30
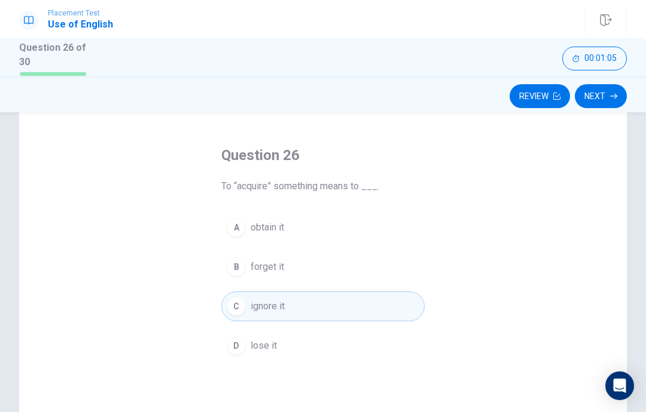
click at [608, 93] on button "Next" at bounding box center [600, 96] width 52 height 24
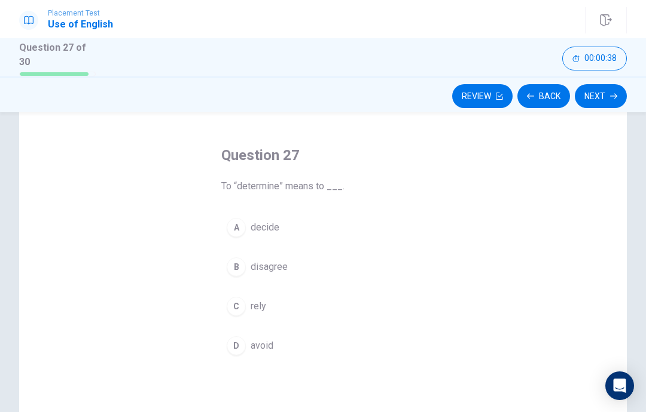
click at [531, 271] on div "Question 27 To “determine” means to ___. A decide B disagree C rely D avoid" at bounding box center [322, 304] width 607 height 415
click at [422, 269] on button "B disagree" at bounding box center [322, 267] width 203 height 30
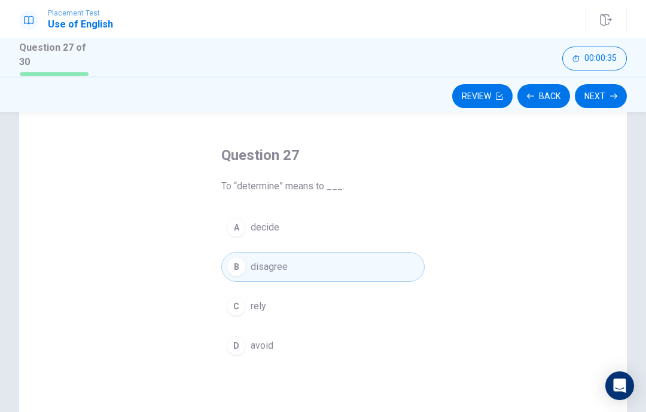
click at [603, 91] on button "Next" at bounding box center [600, 96] width 52 height 24
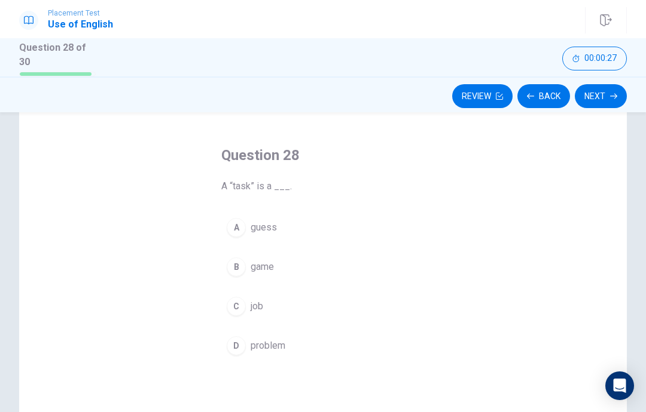
click at [344, 348] on button "D problem" at bounding box center [322, 346] width 203 height 30
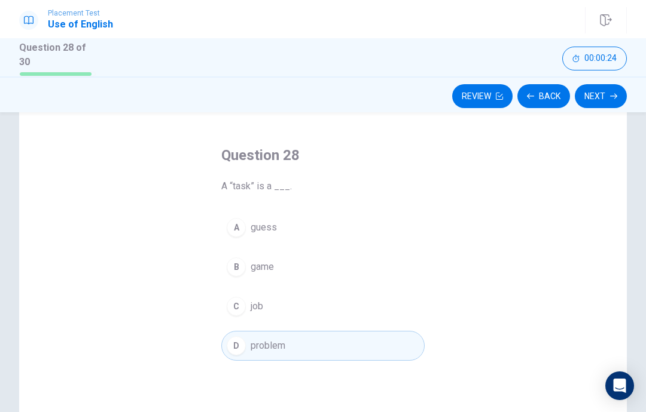
click at [448, 223] on div "Question 28 A “task” is a ___. A guess B game C job D problem" at bounding box center [322, 253] width 251 height 253
click at [442, 225] on div "Question 28 A “task” is a ___. A guess B game C job D problem" at bounding box center [322, 253] width 251 height 253
click at [610, 93] on icon "button" at bounding box center [613, 96] width 7 height 7
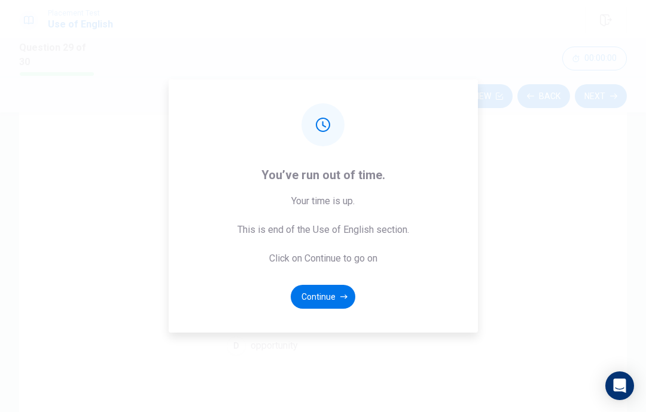
click at [337, 295] on button "Continue" at bounding box center [322, 297] width 65 height 24
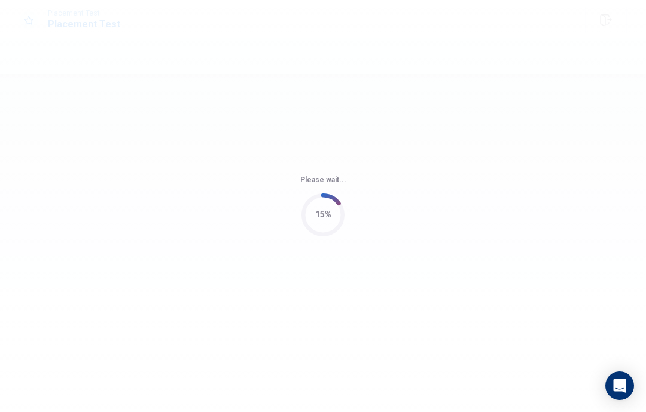
scroll to position [0, 0]
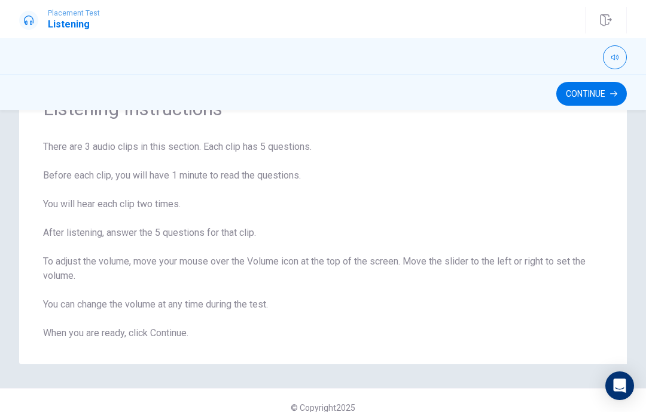
click at [602, 91] on button "Continue" at bounding box center [591, 94] width 71 height 24
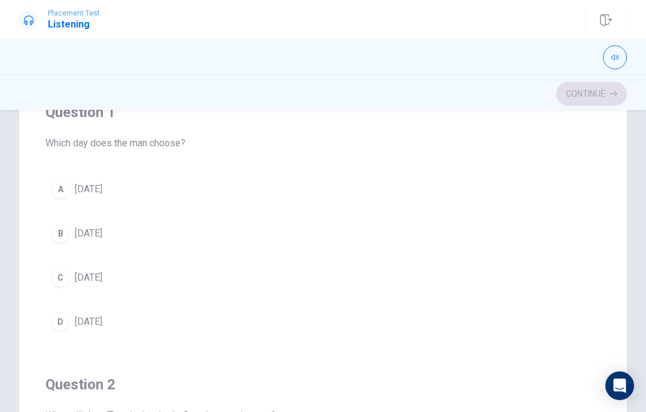
scroll to position [8, 0]
click at [552, 188] on button "A Friday" at bounding box center [322, 191] width 555 height 30
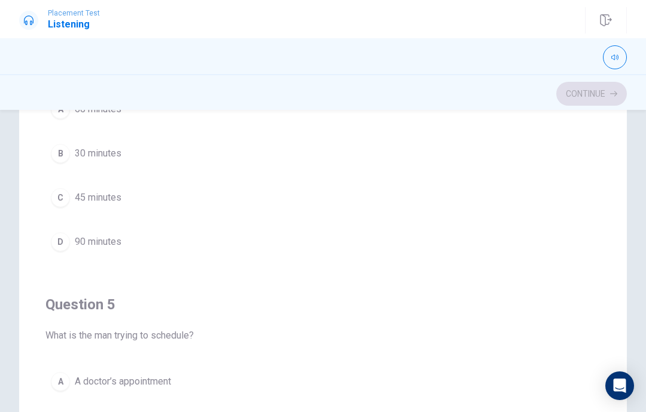
scroll to position [904, 0]
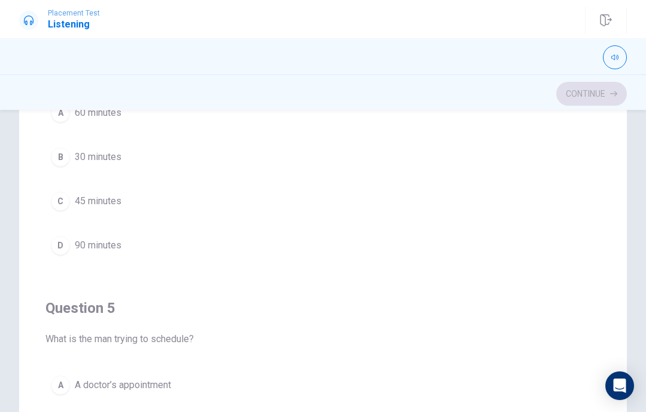
click at [127, 204] on button "C 45 minutes" at bounding box center [322, 201] width 555 height 30
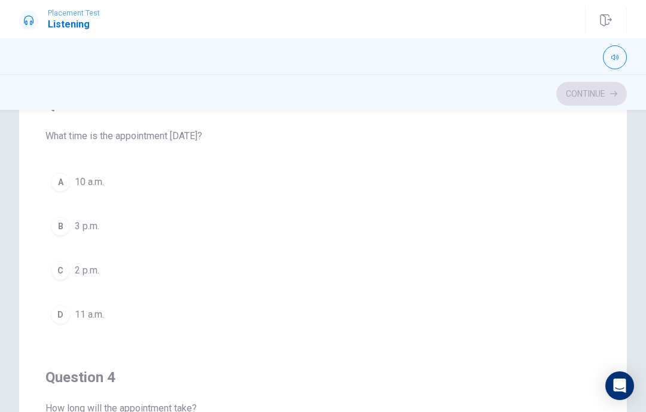
scroll to position [555, 0]
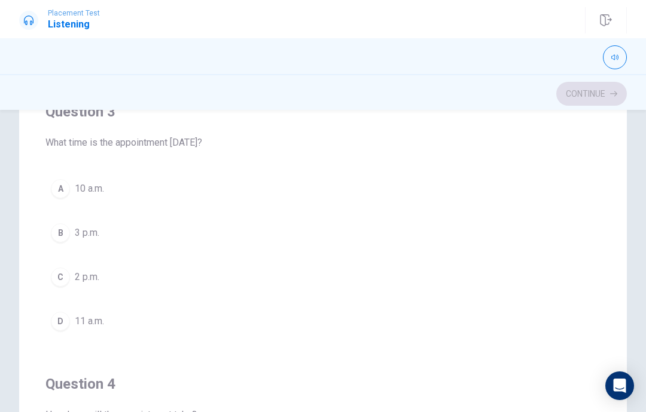
click at [300, 245] on button "B 3 p.m." at bounding box center [322, 233] width 555 height 30
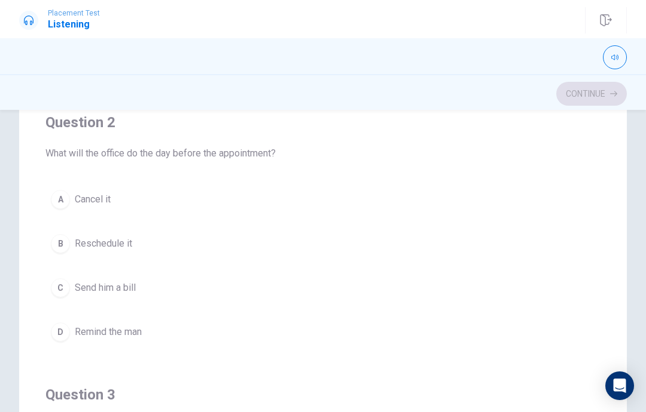
scroll to position [271, 0]
click at [118, 289] on span "Send him a bill" at bounding box center [105, 289] width 61 height 14
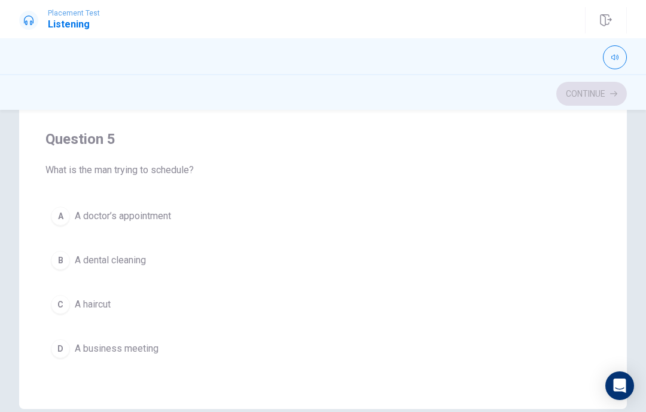
scroll to position [206, 0]
click at [307, 227] on button "A A doctor’s appointment" at bounding box center [322, 216] width 555 height 30
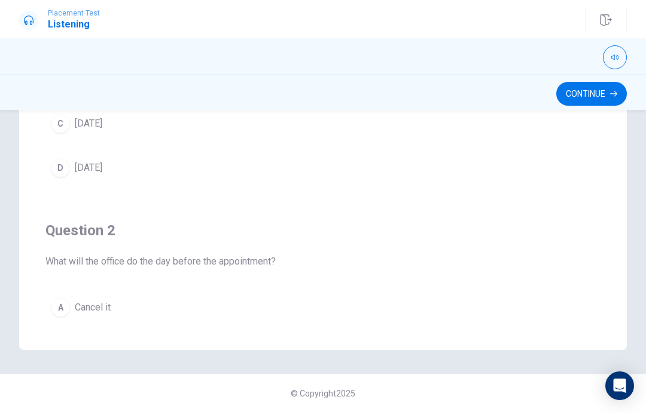
scroll to position [0, 0]
click at [616, 93] on icon "button" at bounding box center [613, 93] width 7 height 5
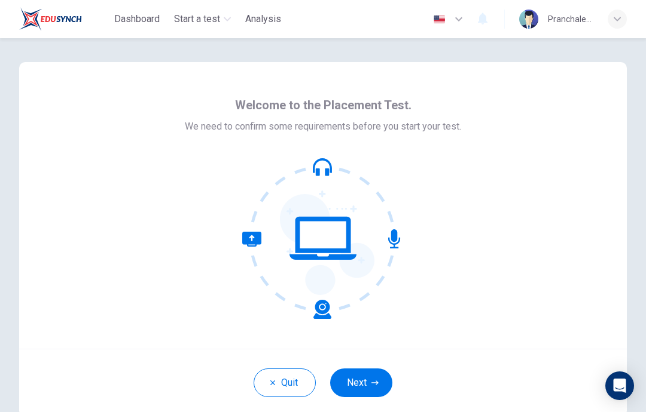
click at [379, 376] on button "Next" at bounding box center [361, 383] width 62 height 29
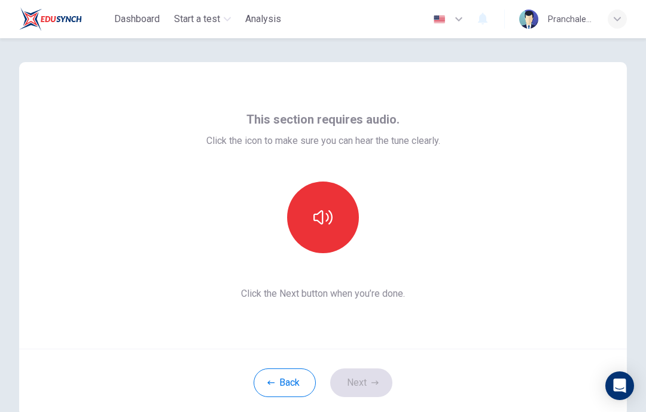
click at [331, 218] on icon "button" at bounding box center [322, 217] width 19 height 19
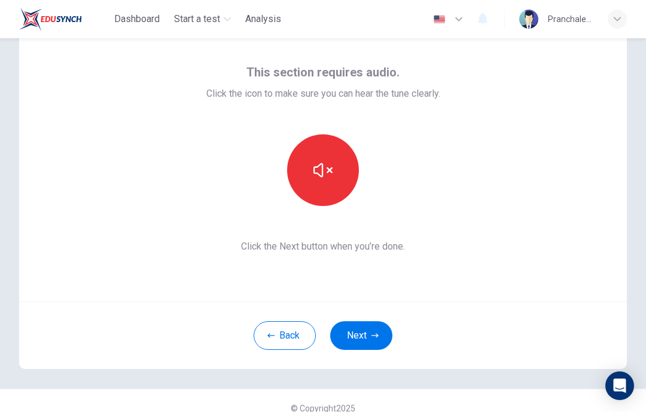
scroll to position [48, 0]
click at [372, 330] on button "Next" at bounding box center [361, 335] width 62 height 29
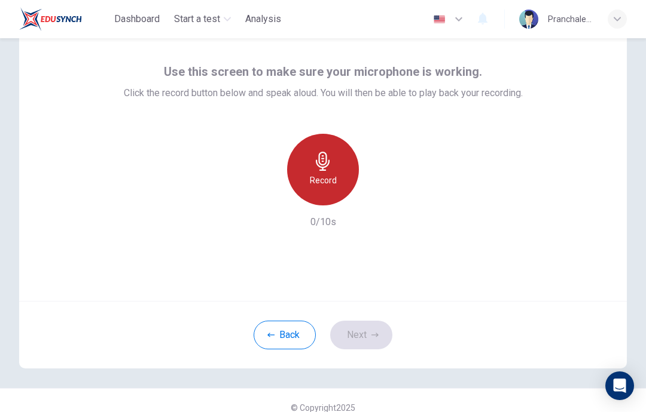
click at [338, 175] on div "Record" at bounding box center [323, 170] width 72 height 72
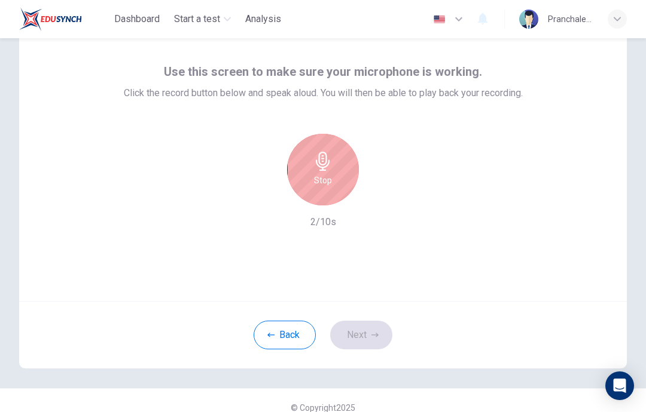
click at [331, 172] on div "Stop" at bounding box center [323, 170] width 72 height 72
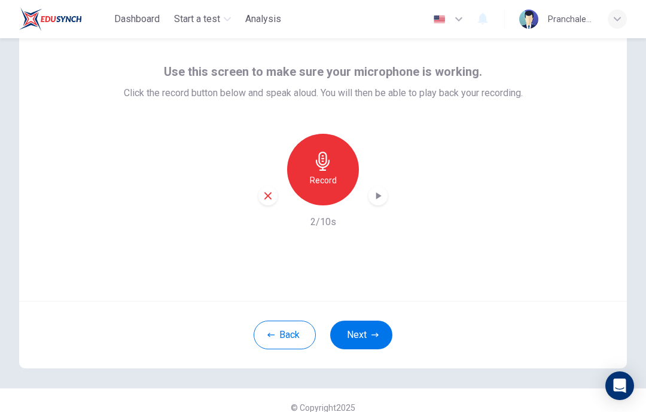
click at [378, 197] on icon "button" at bounding box center [378, 195] width 5 height 7
click at [381, 328] on button "Next" at bounding box center [361, 335] width 62 height 29
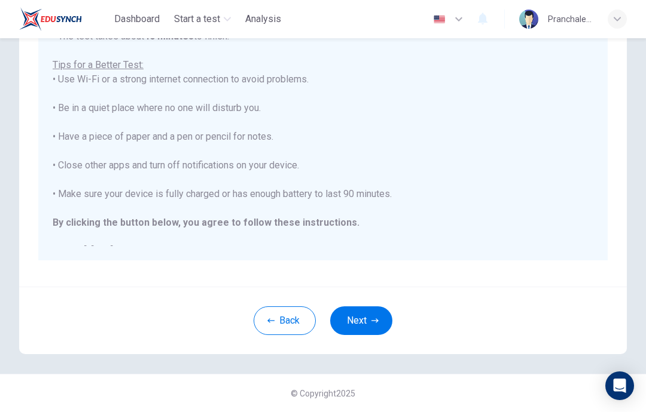
click at [365, 329] on button "Next" at bounding box center [361, 321] width 62 height 29
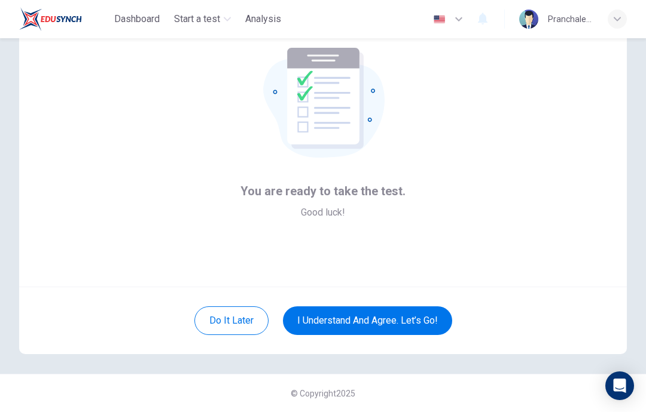
scroll to position [62, 0]
click at [390, 322] on button "I understand and agree. Let’s go!" at bounding box center [367, 321] width 169 height 29
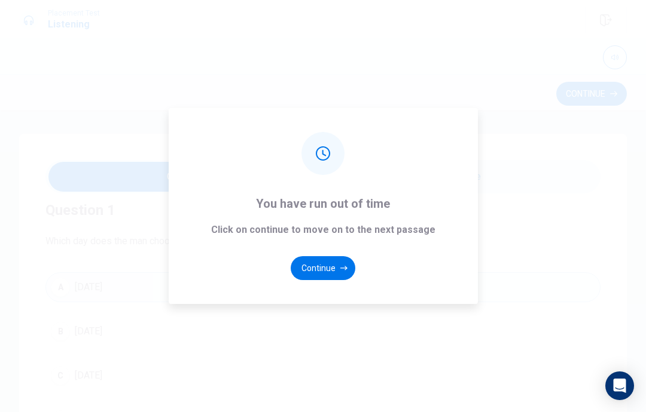
scroll to position [13, 0]
click at [332, 267] on button "Continue" at bounding box center [322, 268] width 65 height 24
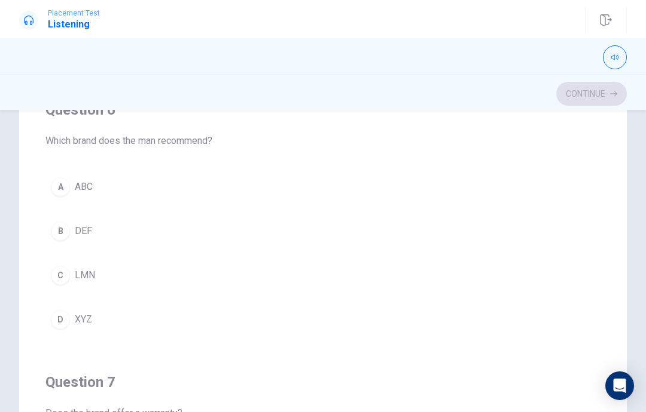
scroll to position [26, 0]
click at [60, 314] on div "D" at bounding box center [60, 317] width 19 height 19
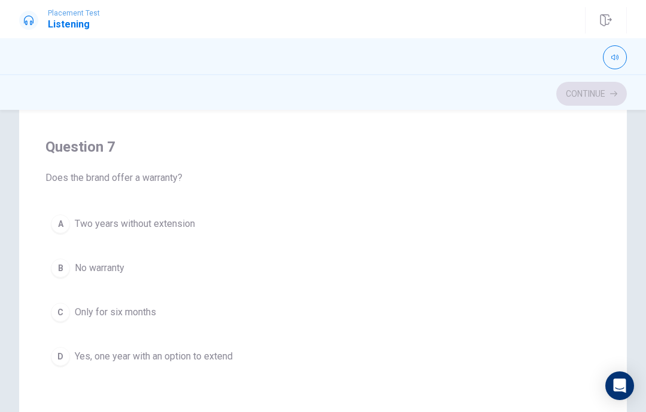
scroll to position [261, 0]
click at [70, 360] on button "D Yes, one year with an option to extend" at bounding box center [322, 356] width 555 height 30
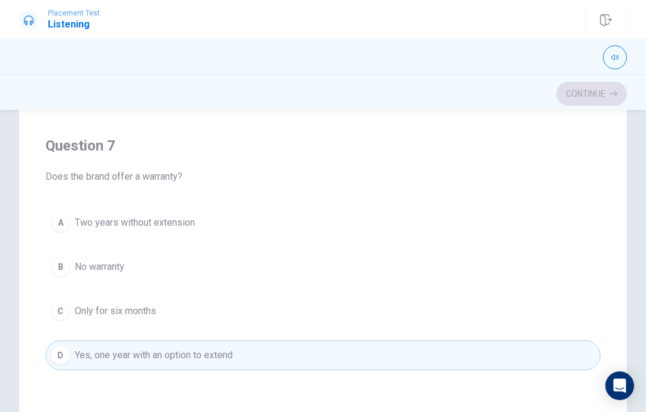
click at [63, 361] on div "D" at bounding box center [60, 355] width 19 height 19
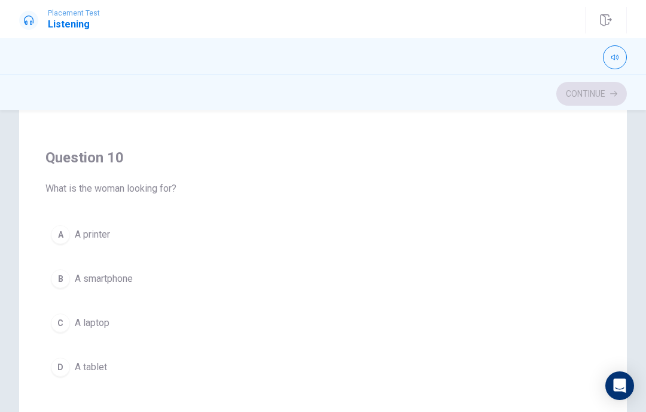
scroll to position [187, 0]
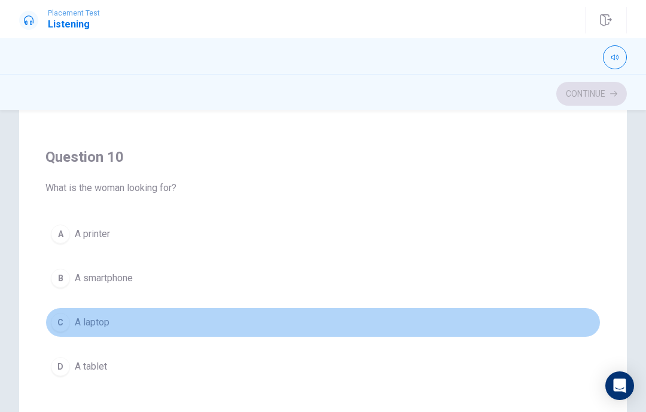
click at [60, 318] on div "C" at bounding box center [60, 322] width 19 height 19
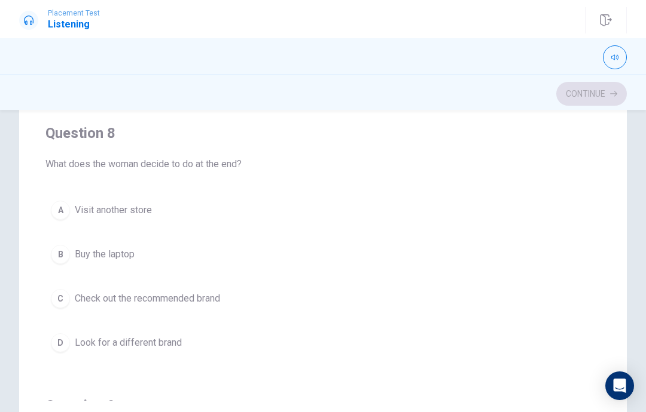
scroll to position [445, 0]
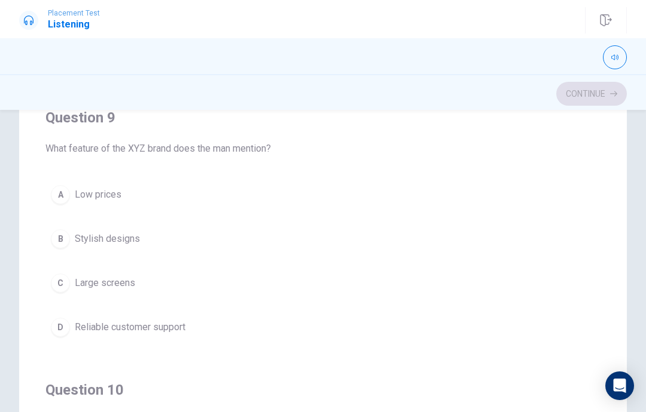
click at [69, 326] on div "D" at bounding box center [60, 327] width 19 height 19
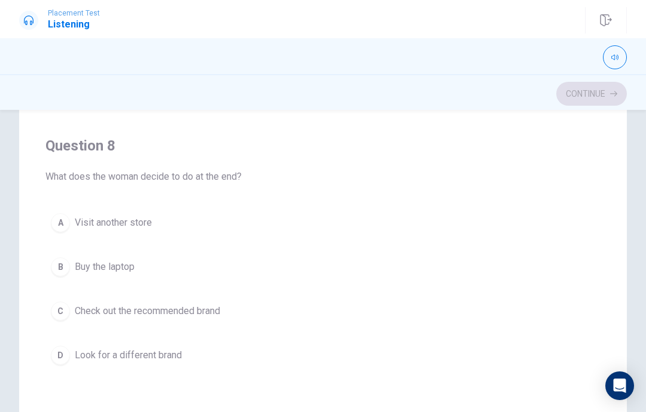
scroll to position [435, 0]
click at [62, 260] on div "B" at bounding box center [60, 266] width 19 height 19
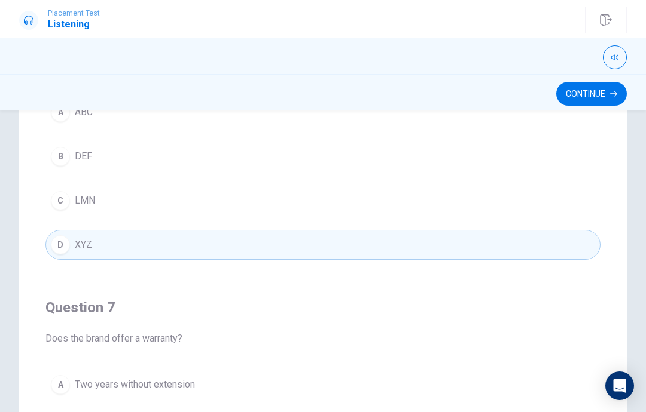
scroll to position [0, 0]
click at [597, 91] on button "Continue" at bounding box center [591, 94] width 71 height 24
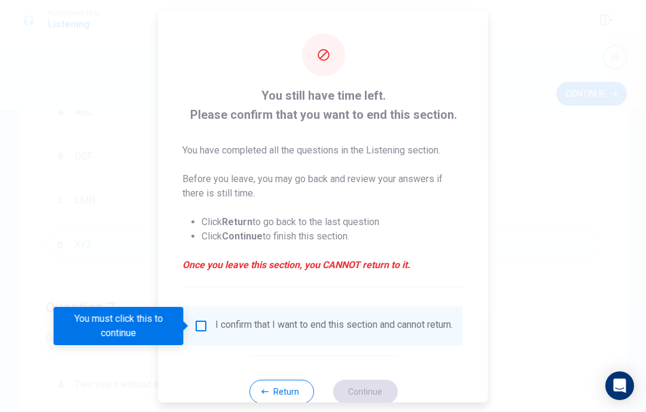
click at [197, 322] on input "You must click this to continue" at bounding box center [201, 326] width 14 height 14
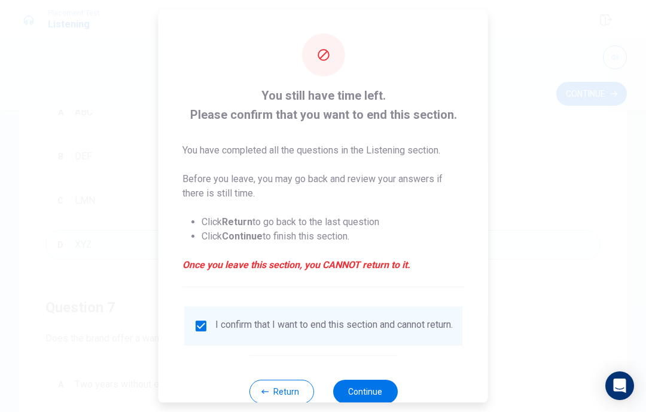
click at [383, 390] on button "Continue" at bounding box center [364, 392] width 65 height 24
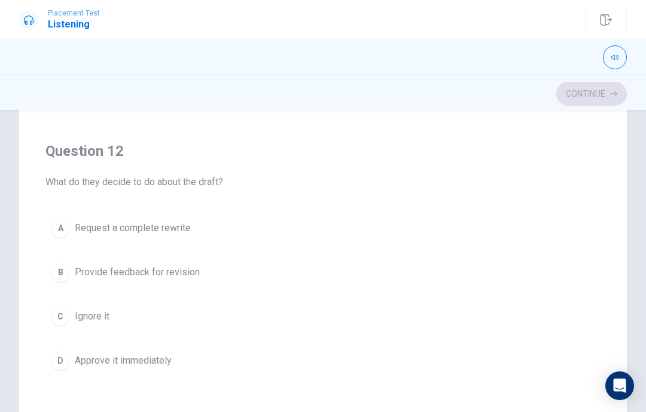
scroll to position [150, 0]
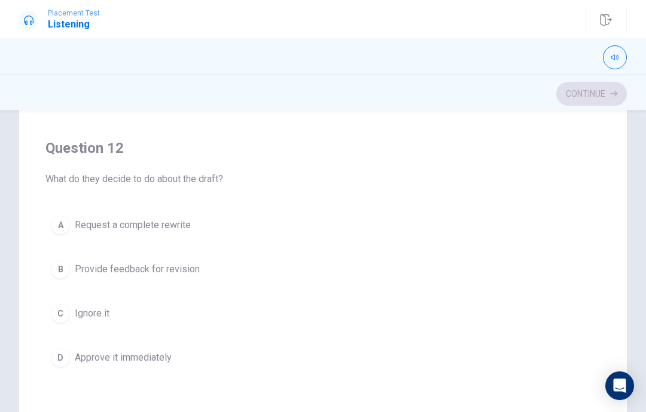
click at [77, 263] on span "Provide feedback for revision" at bounding box center [137, 269] width 125 height 14
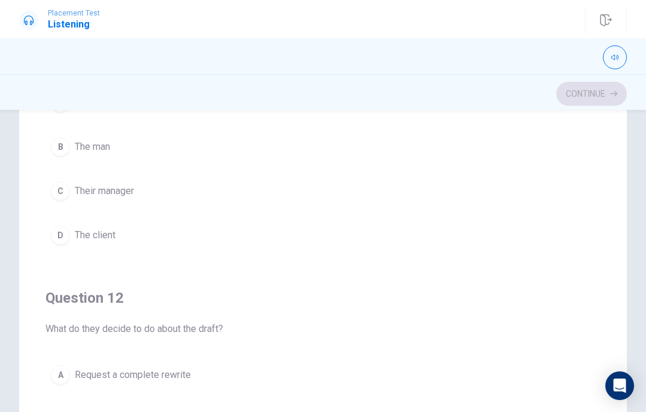
scroll to position [0, 0]
click at [66, 194] on div "C" at bounding box center [60, 191] width 19 height 19
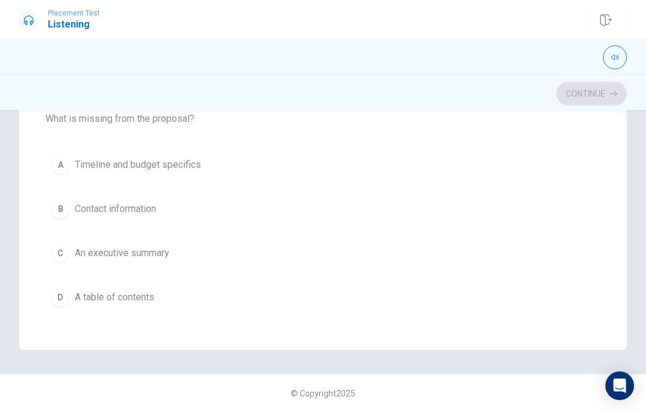
scroll to position [417, 0]
click at [530, 164] on button "A Timeline and budget specifics" at bounding box center [322, 163] width 555 height 30
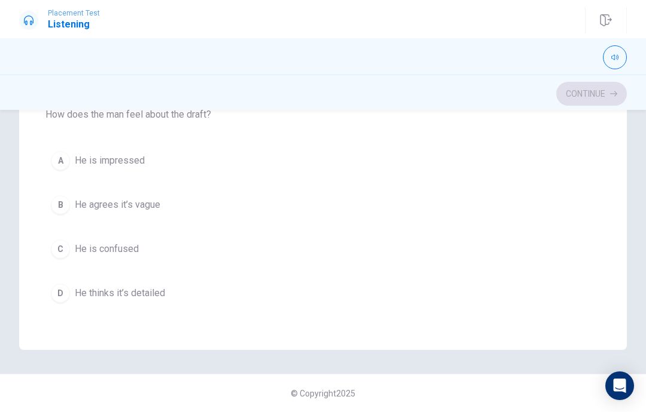
scroll to position [692, 0]
click at [544, 154] on button "A He is impressed" at bounding box center [322, 161] width 555 height 30
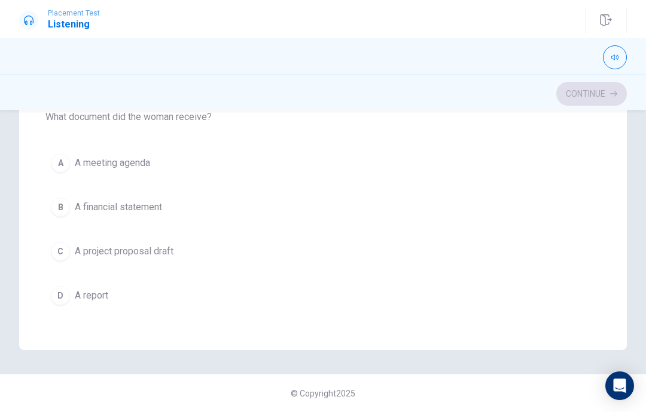
scroll to position [962, 0]
click at [549, 265] on button "C A project proposal draft" at bounding box center [322, 252] width 555 height 30
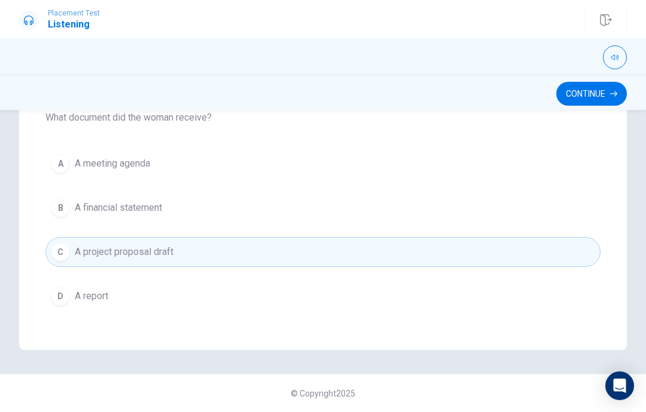
click at [587, 96] on button "Continue" at bounding box center [591, 94] width 71 height 24
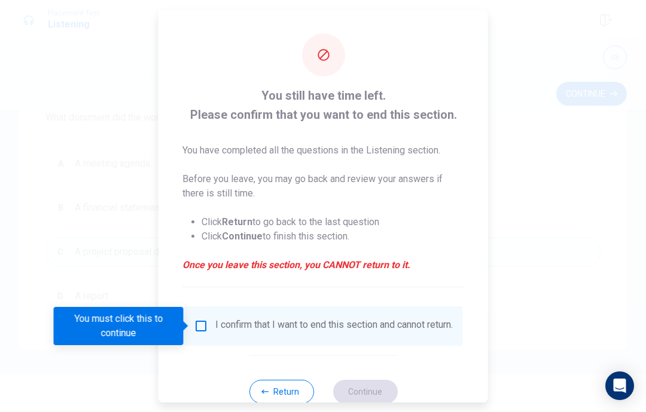
click at [205, 325] on input "You must click this to continue" at bounding box center [201, 326] width 14 height 14
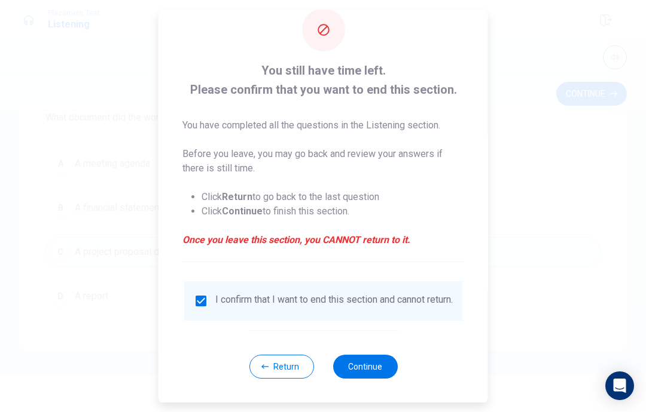
scroll to position [33, 0]
click at [371, 357] on button "Continue" at bounding box center [364, 367] width 65 height 24
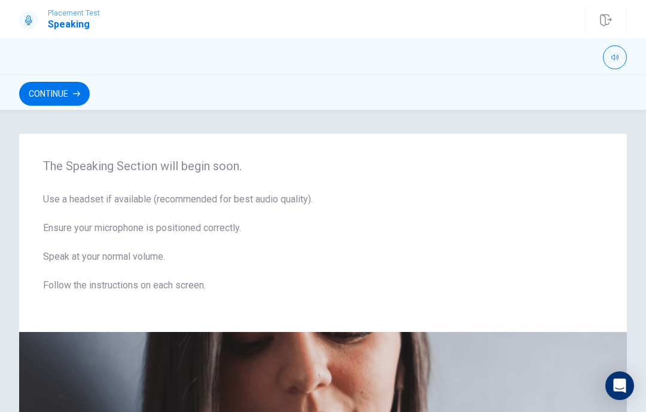
scroll to position [0, 0]
click at [44, 93] on button "Continue" at bounding box center [54, 94] width 71 height 24
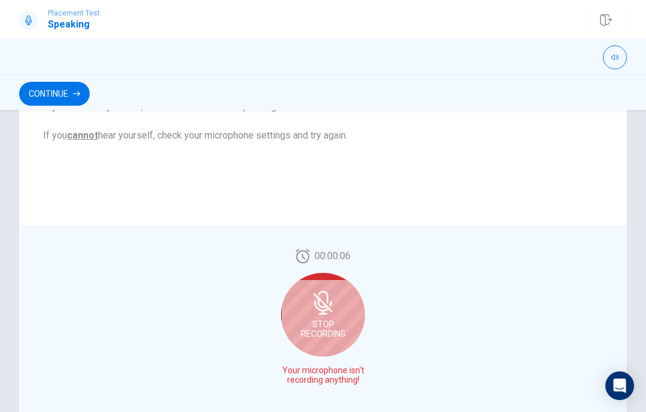
scroll to position [243, 0]
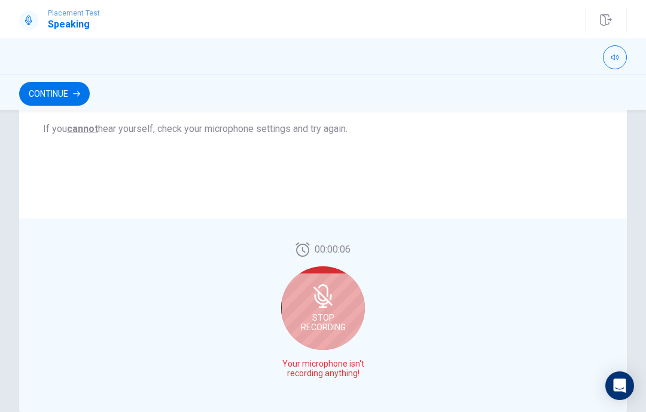
click at [325, 310] on div "Stop Recording" at bounding box center [323, 309] width 84 height 84
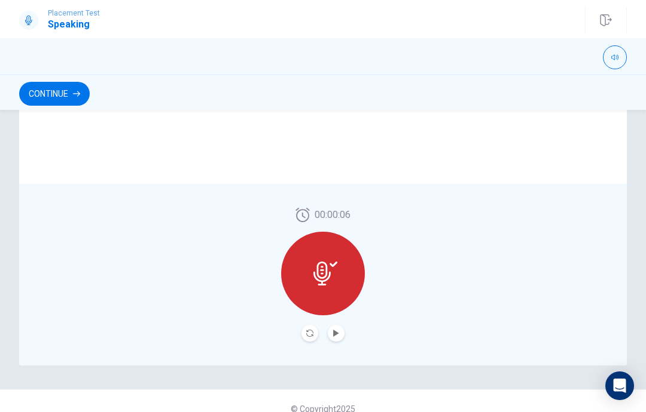
scroll to position [291, 0]
click at [340, 267] on div at bounding box center [323, 272] width 84 height 84
click at [344, 332] on button "Play Audio" at bounding box center [336, 331] width 17 height 17
click at [332, 272] on icon at bounding box center [325, 272] width 24 height 24
click at [330, 259] on div at bounding box center [323, 272] width 84 height 84
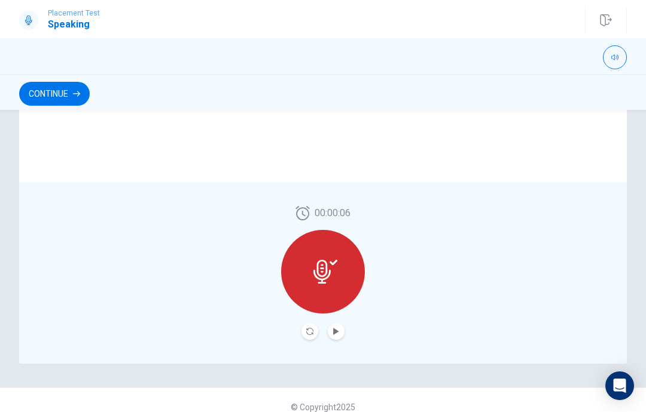
click at [314, 334] on button "Record Again" at bounding box center [309, 331] width 17 height 17
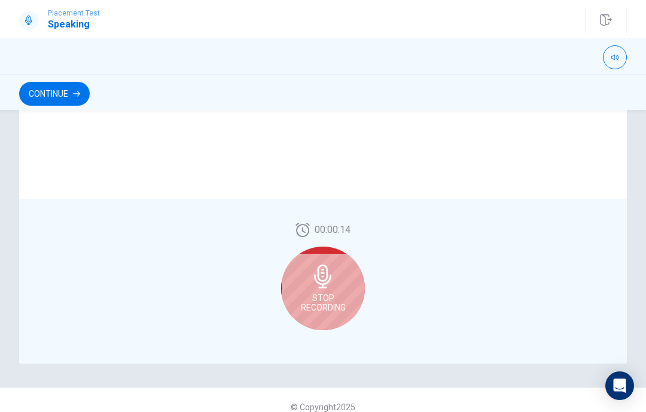
click at [316, 289] on div "Stop Recording" at bounding box center [323, 289] width 84 height 84
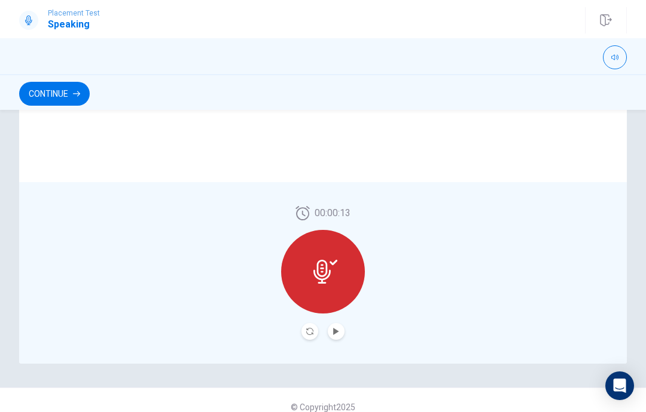
click at [329, 283] on icon at bounding box center [325, 272] width 24 height 24
click at [342, 334] on button "Play Audio" at bounding box center [336, 331] width 17 height 17
click at [331, 271] on icon at bounding box center [325, 272] width 24 height 24
click at [338, 258] on div at bounding box center [323, 272] width 84 height 84
click at [325, 256] on div at bounding box center [323, 272] width 84 height 84
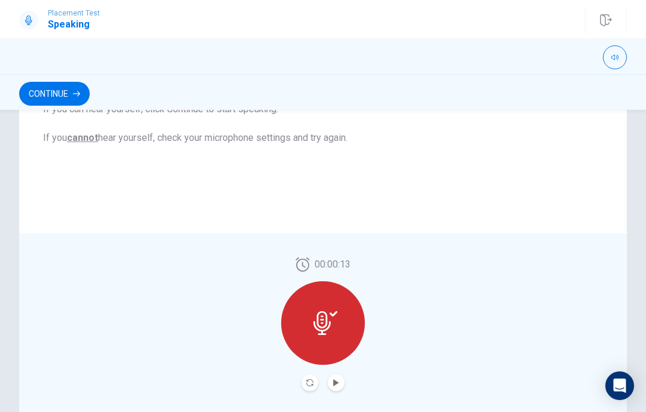
click at [326, 305] on div at bounding box center [323, 324] width 84 height 84
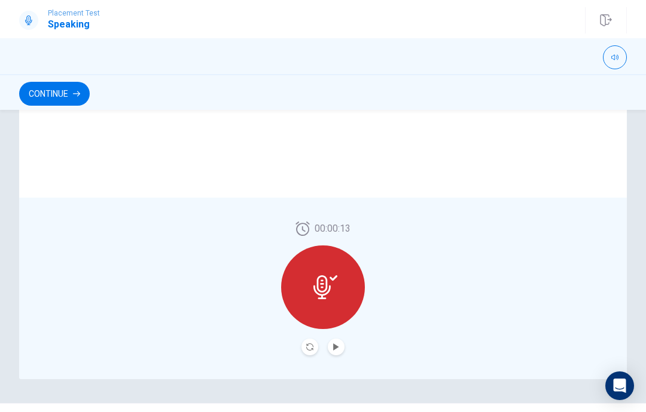
scroll to position [284, 0]
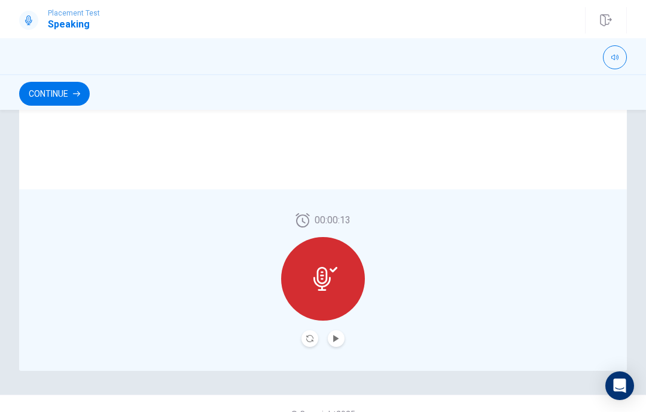
click at [324, 252] on div at bounding box center [323, 279] width 84 height 84
click at [333, 257] on div at bounding box center [323, 279] width 84 height 84
click at [336, 297] on div at bounding box center [323, 279] width 84 height 84
click at [298, 331] on div "00:00:13" at bounding box center [323, 280] width 84 height 134
click at [302, 338] on button "Record Again" at bounding box center [309, 339] width 17 height 17
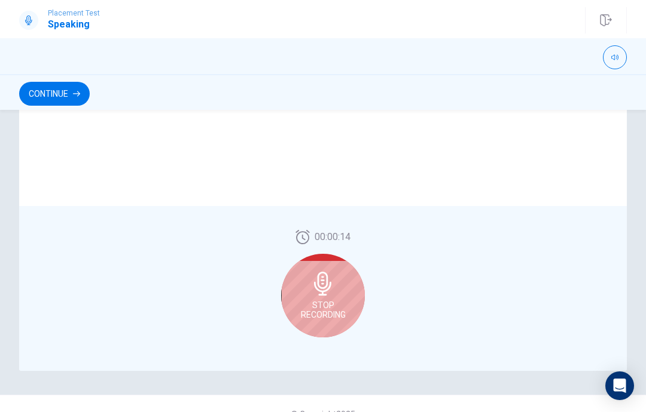
click at [297, 298] on div "Stop Recording" at bounding box center [323, 296] width 84 height 84
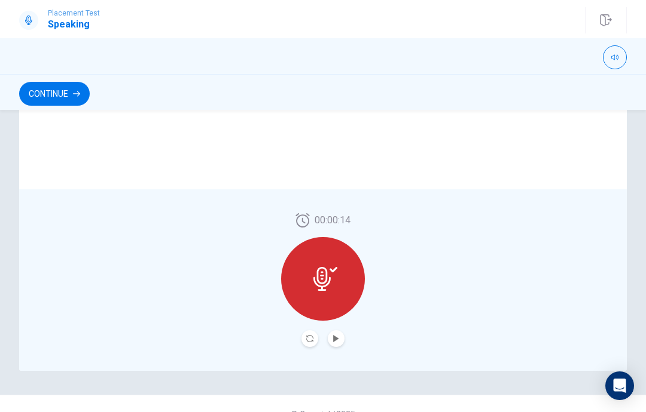
click at [6, 14] on div "Placement Test Speaking Continue" at bounding box center [323, 20] width 646 height 26
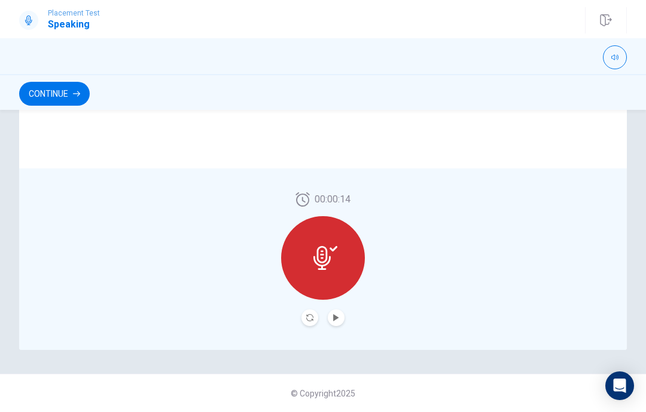
scroll to position [305, 0]
click at [342, 313] on button "Play Audio" at bounding box center [336, 318] width 17 height 17
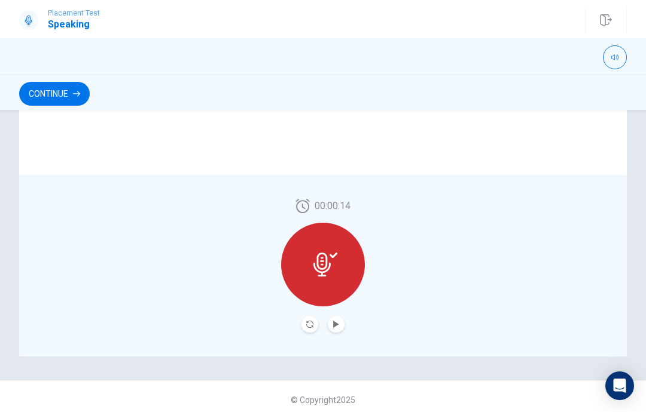
scroll to position [299, 0]
click at [331, 268] on icon at bounding box center [325, 264] width 24 height 24
click at [302, 323] on button "Record Again" at bounding box center [309, 324] width 17 height 17
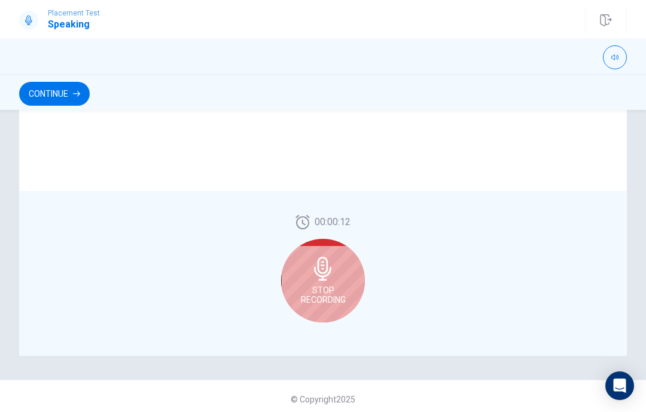
click at [327, 286] on span "Stop Recording" at bounding box center [323, 295] width 45 height 19
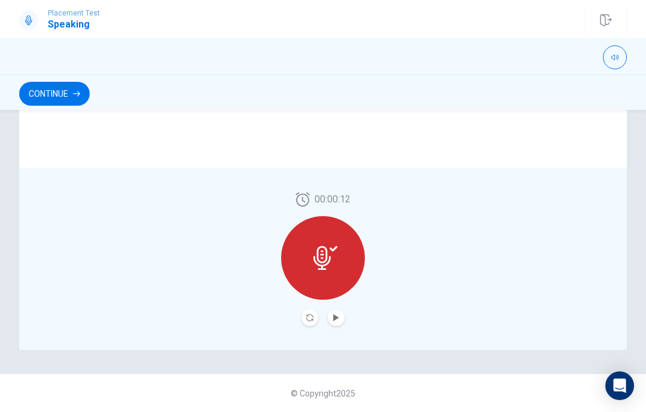
scroll to position [305, 0]
click at [342, 315] on button "Play Audio" at bounding box center [336, 318] width 17 height 17
click at [637, 89] on div "Continue" at bounding box center [323, 93] width 646 height 23
click at [49, 96] on button "Continue" at bounding box center [54, 94] width 71 height 24
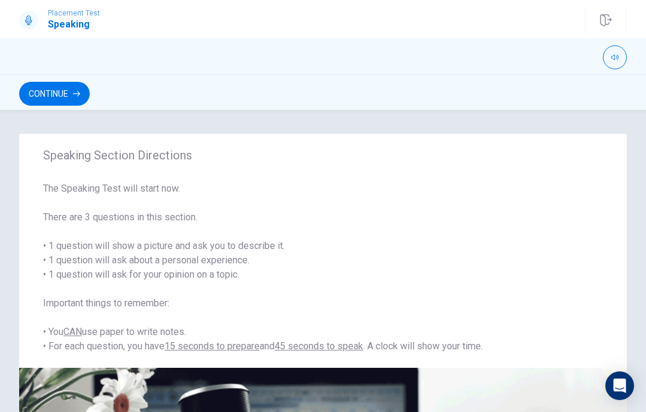
scroll to position [0, 0]
click at [51, 97] on button "Continue" at bounding box center [54, 94] width 71 height 24
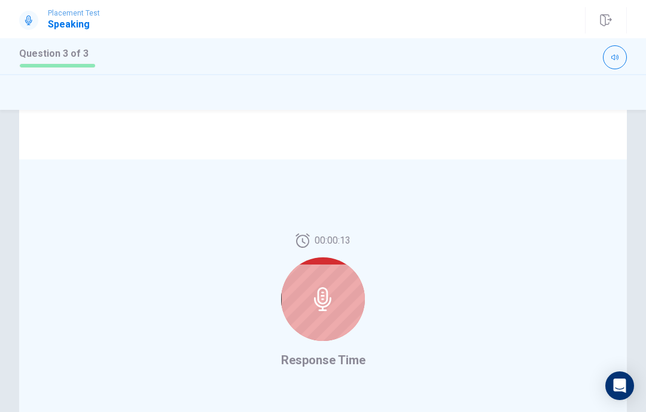
scroll to position [212, 0]
click at [317, 308] on icon at bounding box center [323, 298] width 24 height 24
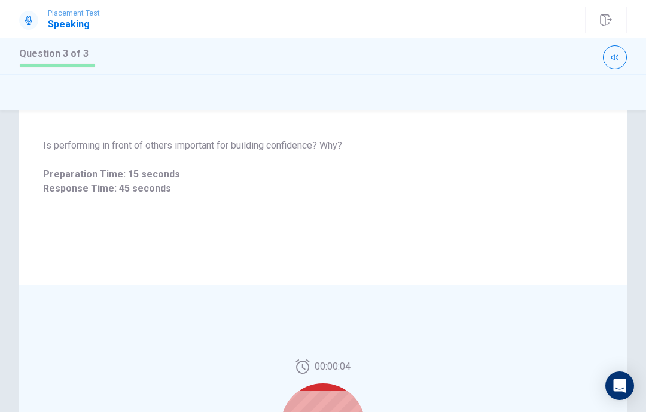
scroll to position [103, 0]
